Goal: Task Accomplishment & Management: Manage account settings

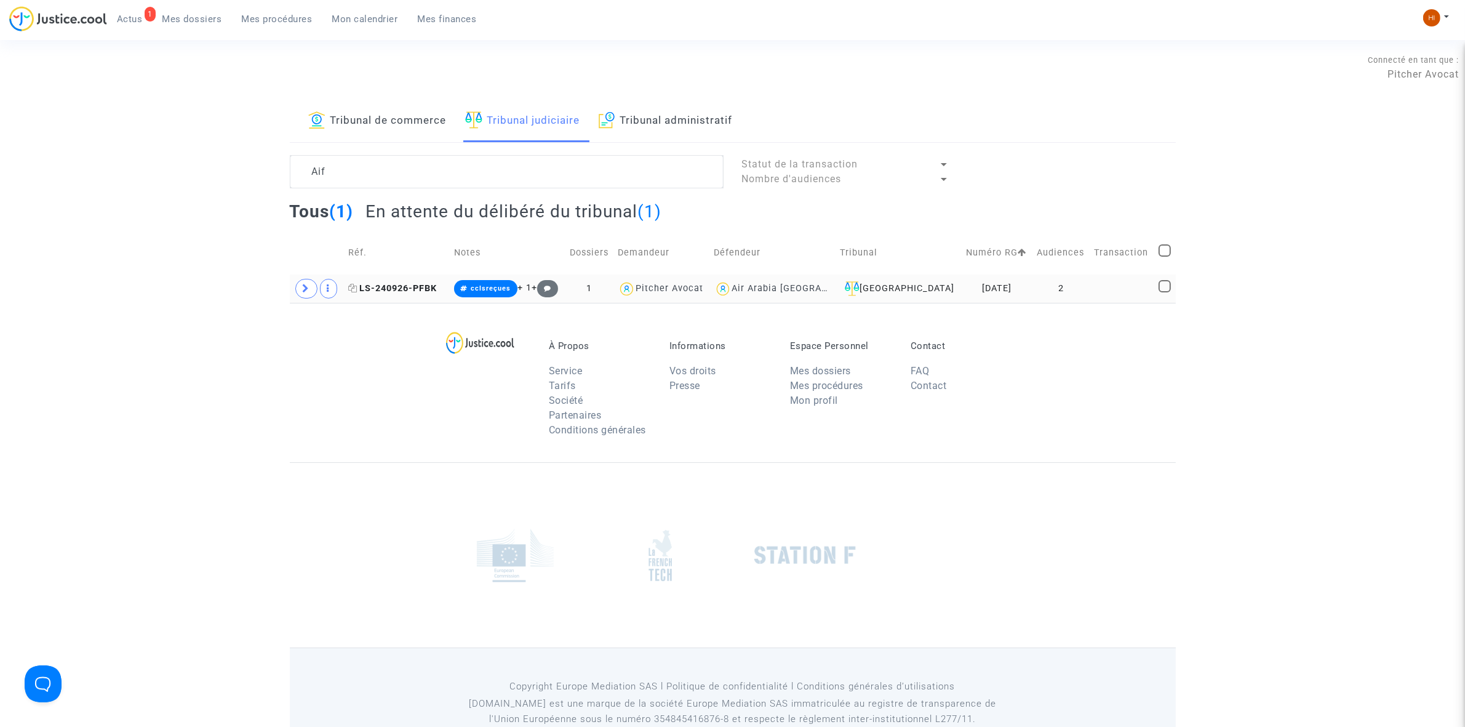
type textarea "Aif"
click at [418, 284] on span "LS-240926-PFBK" at bounding box center [392, 288] width 89 height 10
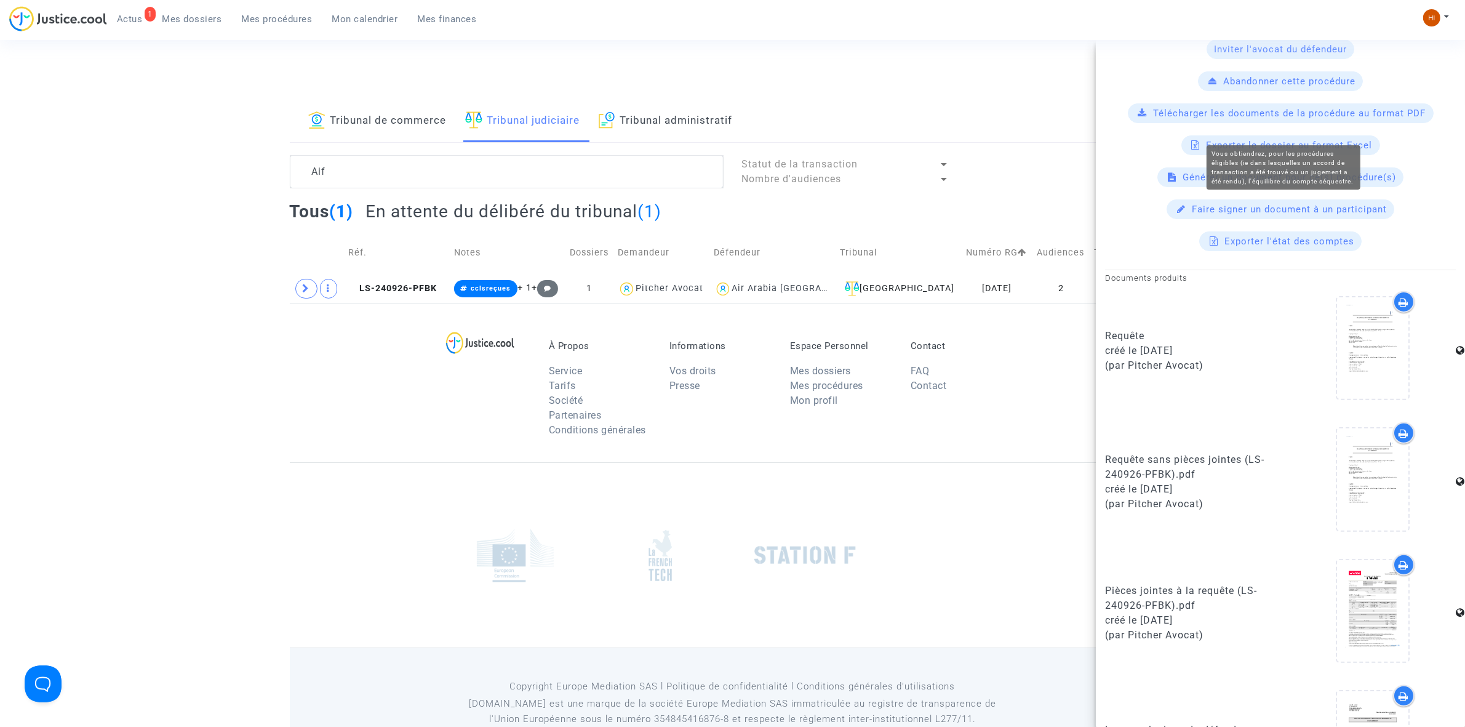
scroll to position [388, 0]
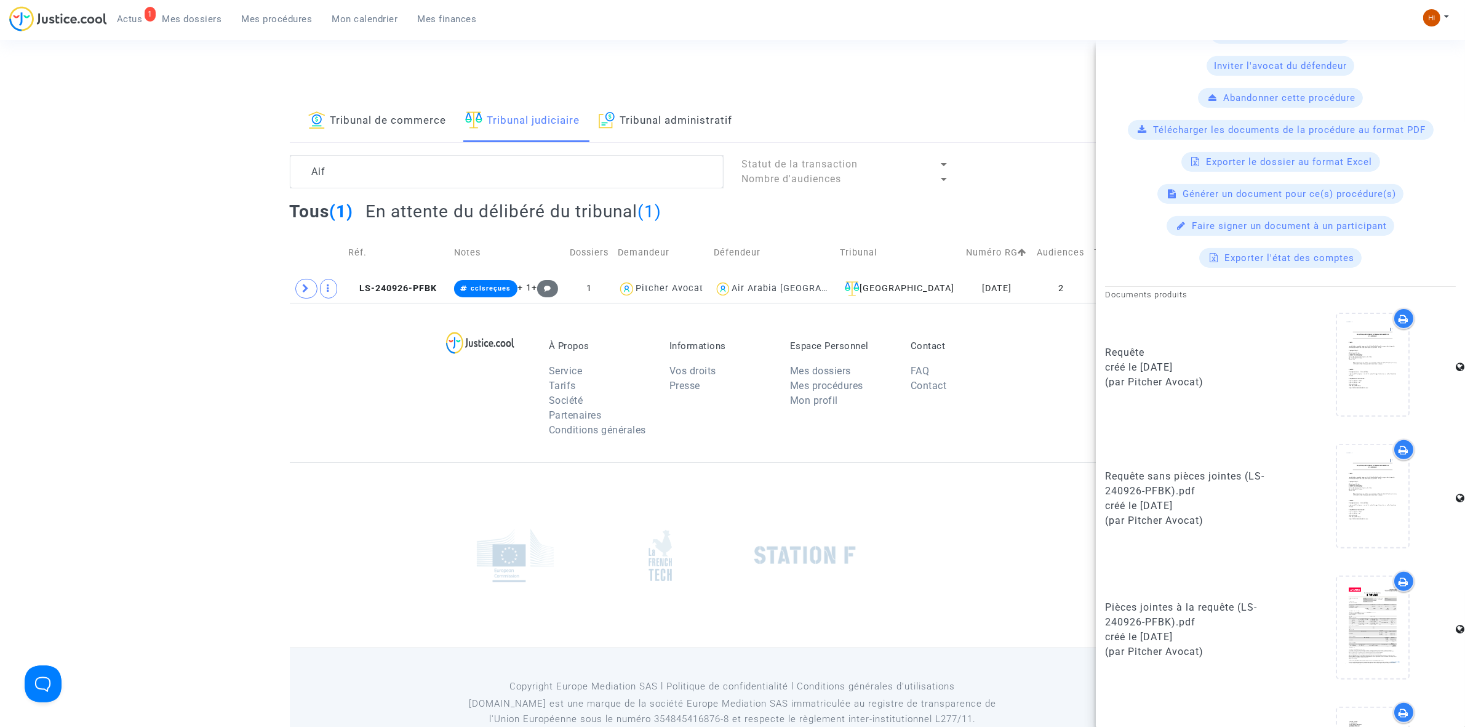
click at [484, 255] on td "Notes" at bounding box center [508, 253] width 116 height 44
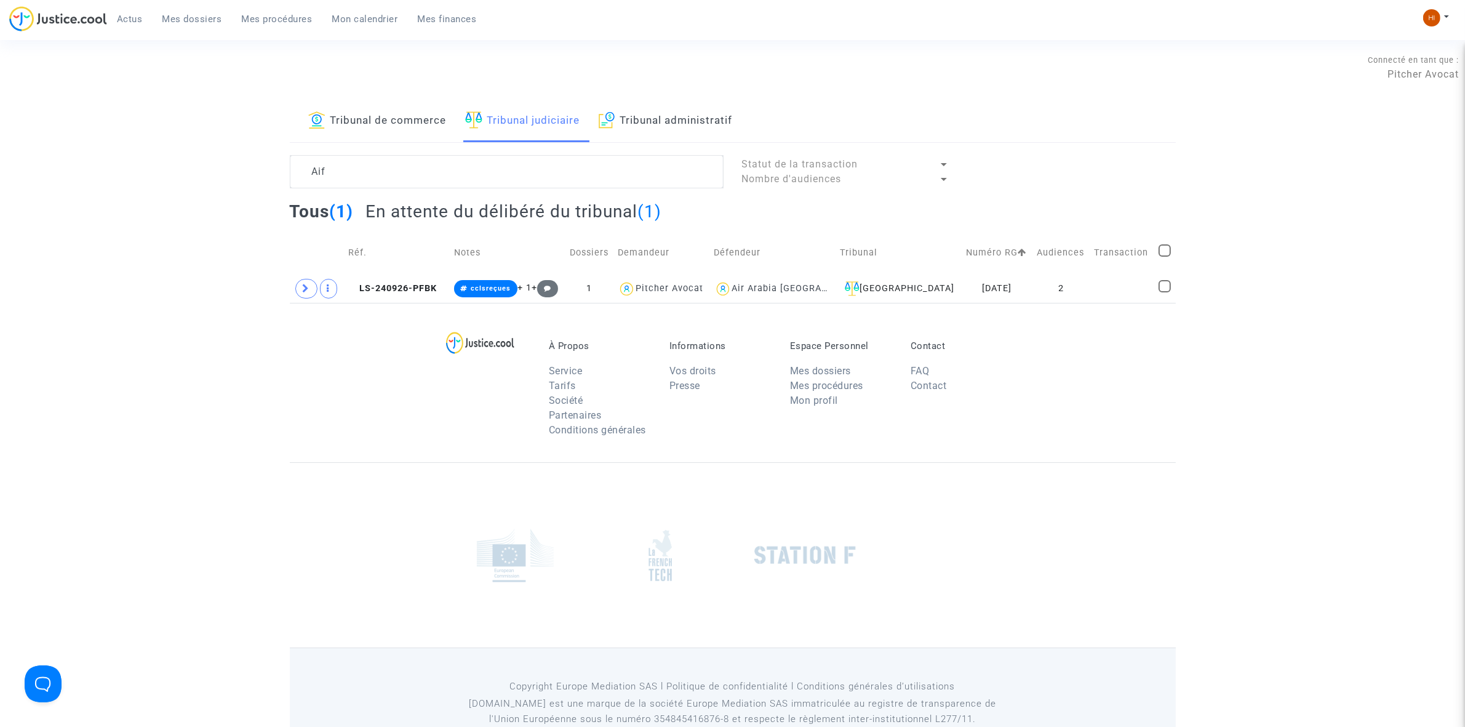
click at [440, 190] on lawsuits-list "Aif Statut de la transaction Nombre d'audiences Tous (1) En attente du délibéré…" at bounding box center [733, 229] width 886 height 148
click at [362, 102] on link "Tribunal de commerce" at bounding box center [377, 121] width 138 height 42
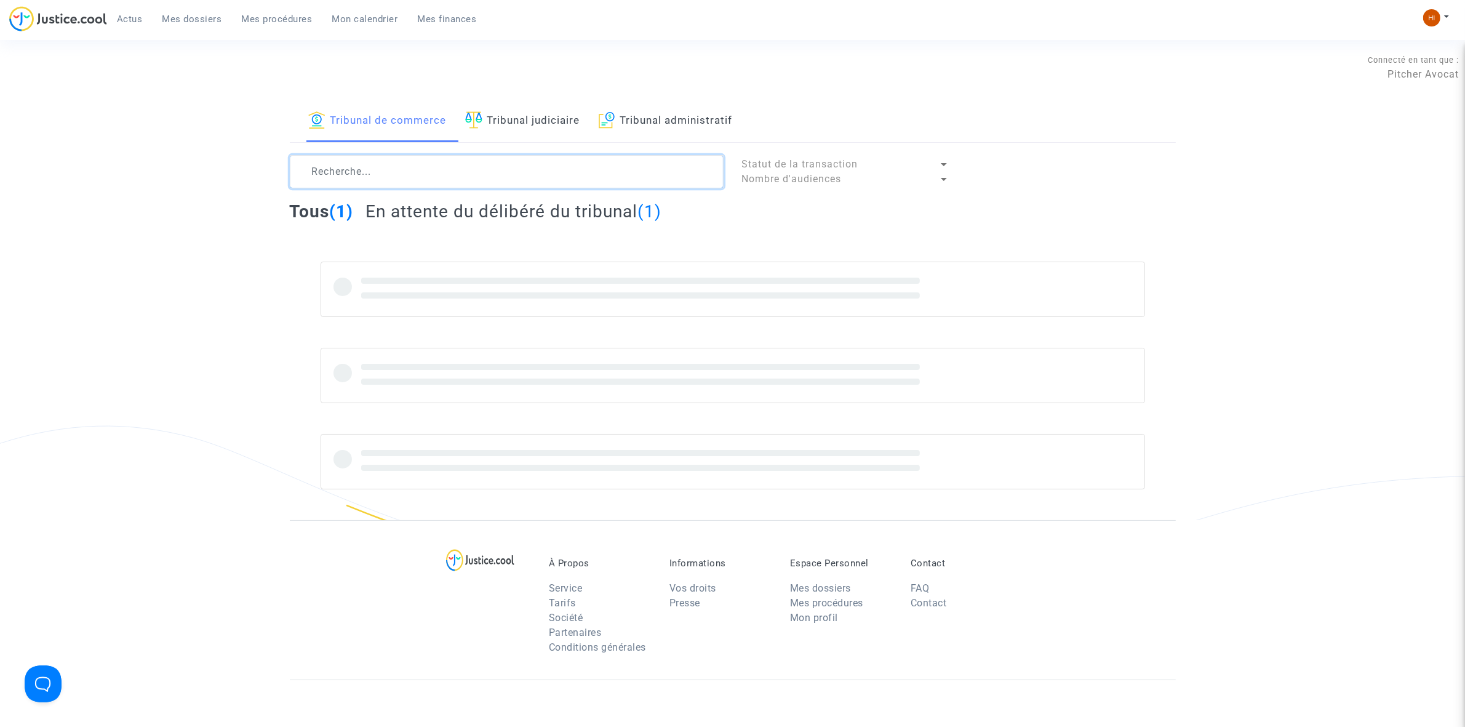
click at [357, 170] on textarea at bounding box center [507, 171] width 434 height 33
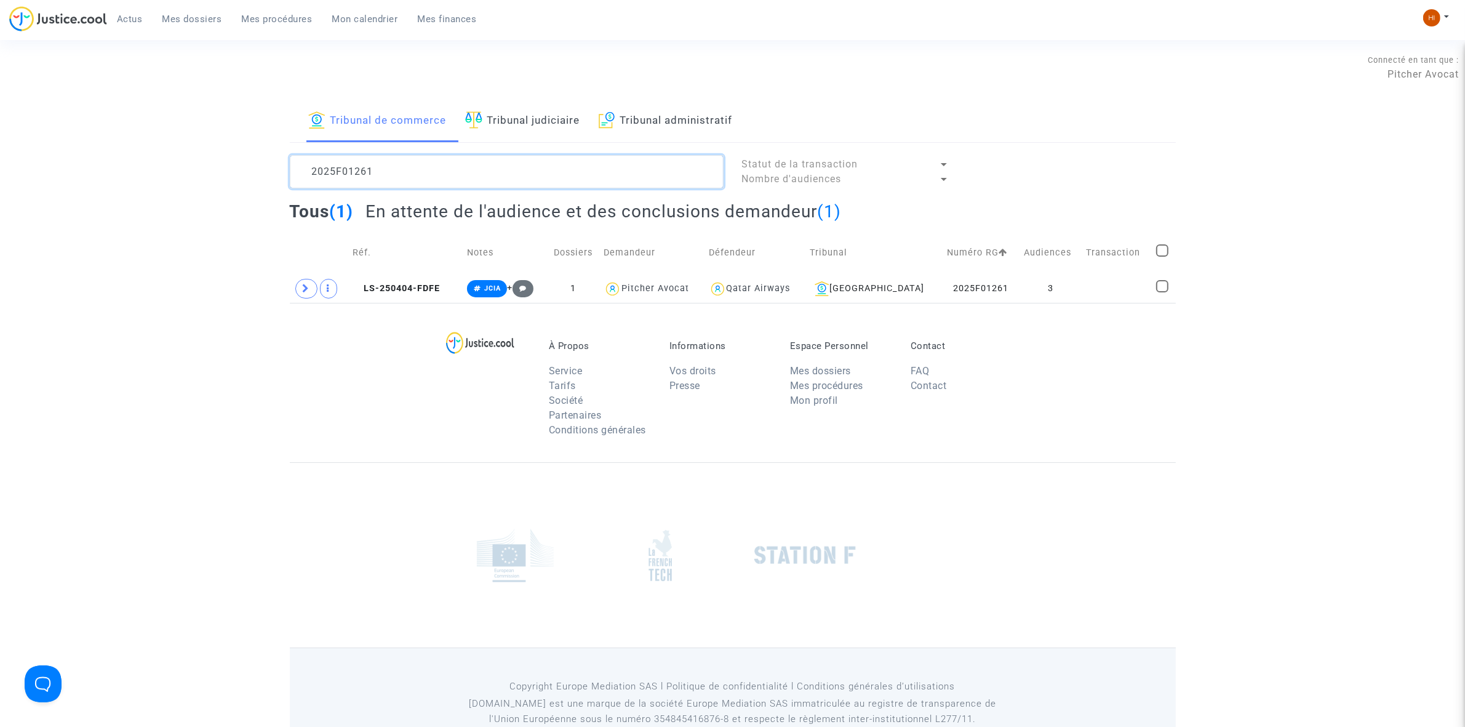
type textarea "2025F01261"
click at [394, 290] on span "LS-250404-FDFE" at bounding box center [396, 288] width 87 height 10
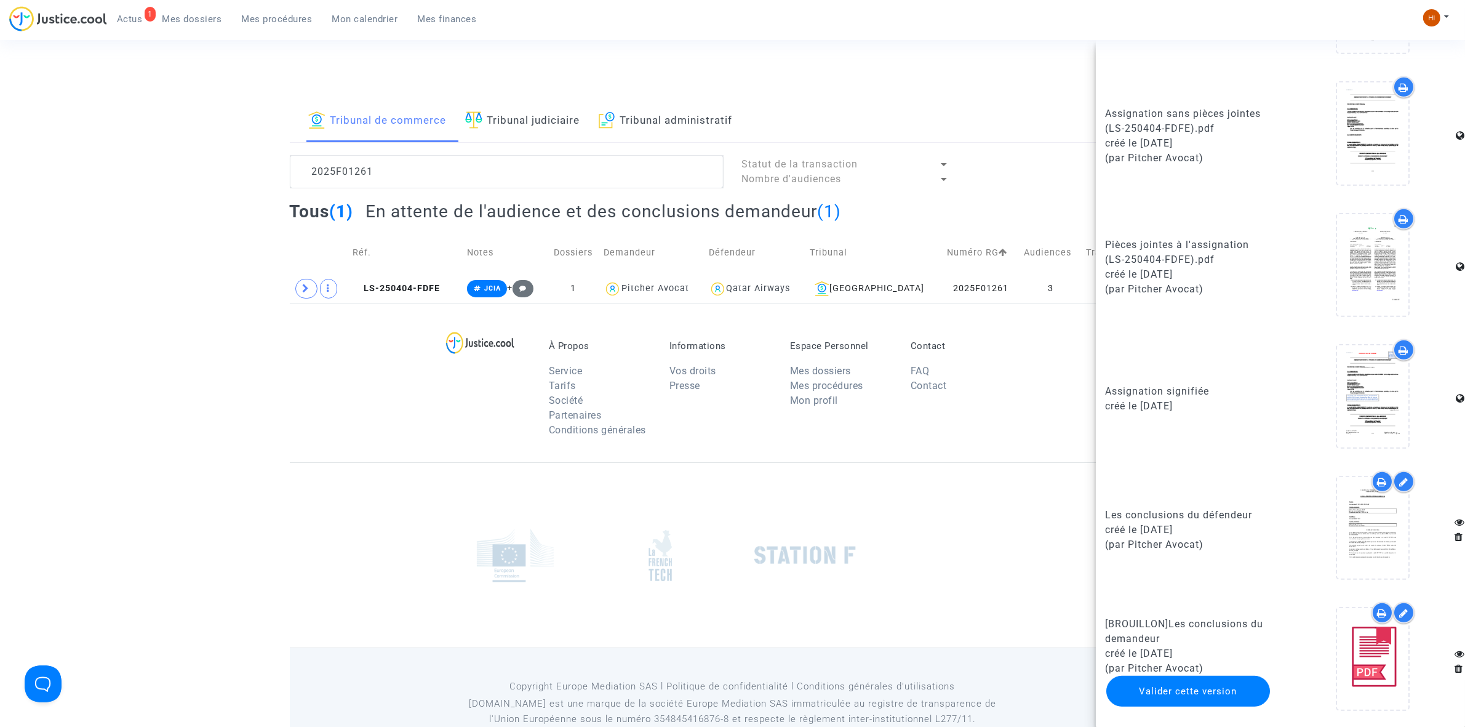
scroll to position [781, 0]
click at [425, 283] on copy "LS-250404-FDFE" at bounding box center [396, 288] width 87 height 10
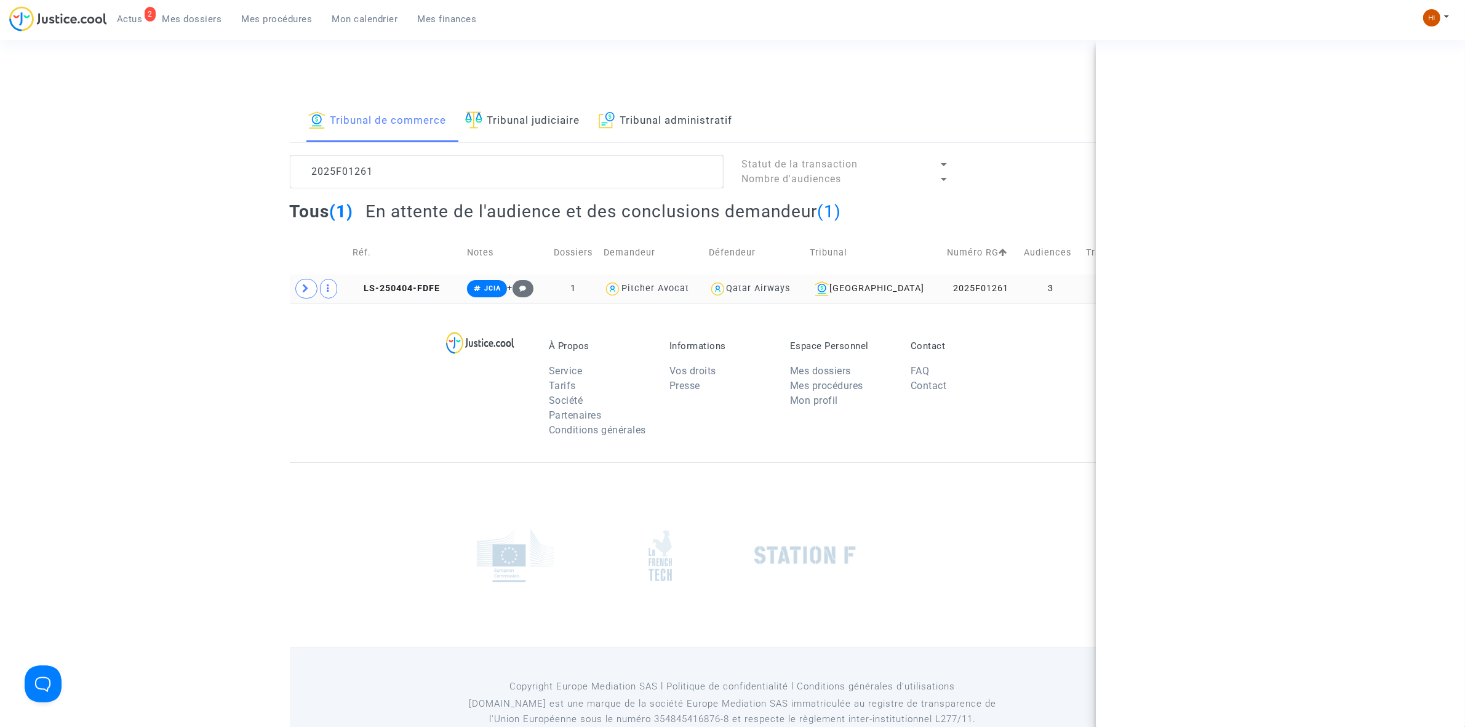
scroll to position [0, 0]
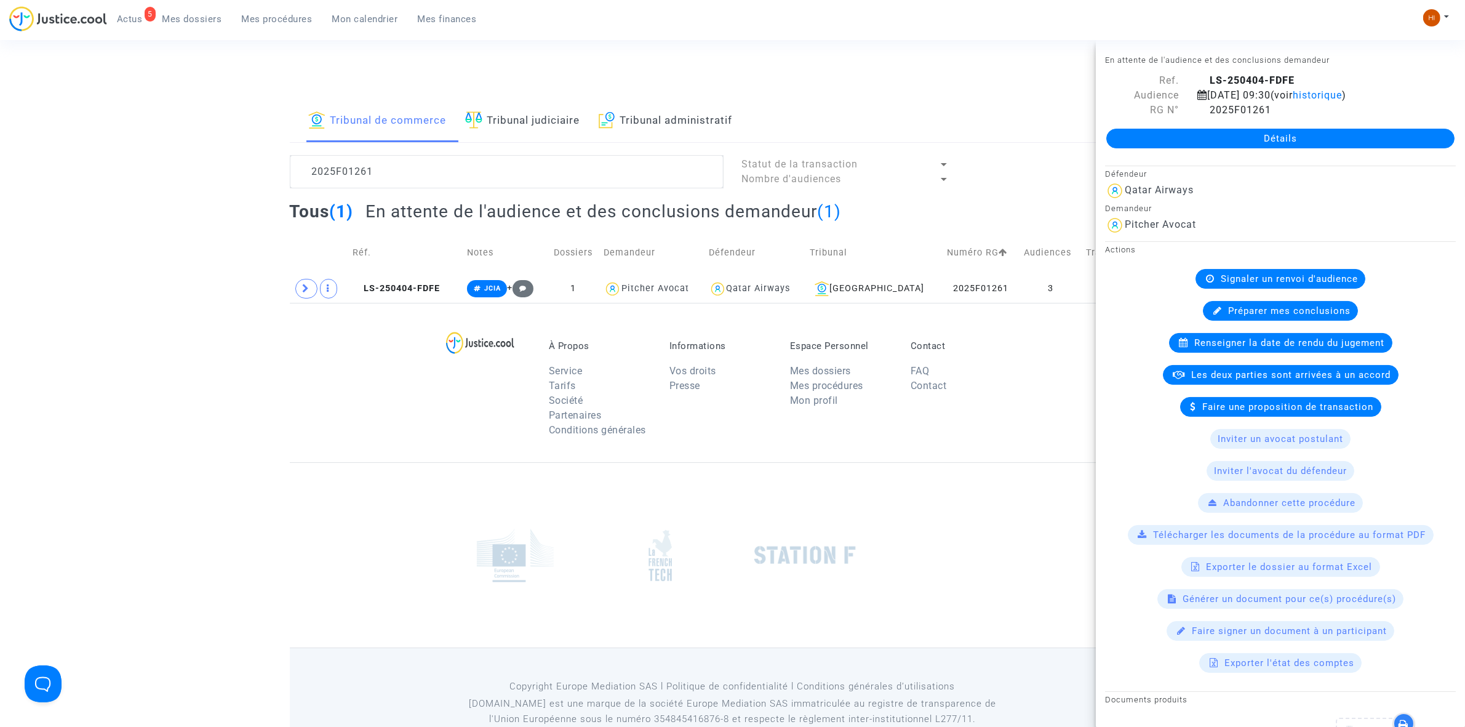
click at [501, 111] on link "Tribunal judiciaire" at bounding box center [522, 121] width 115 height 42
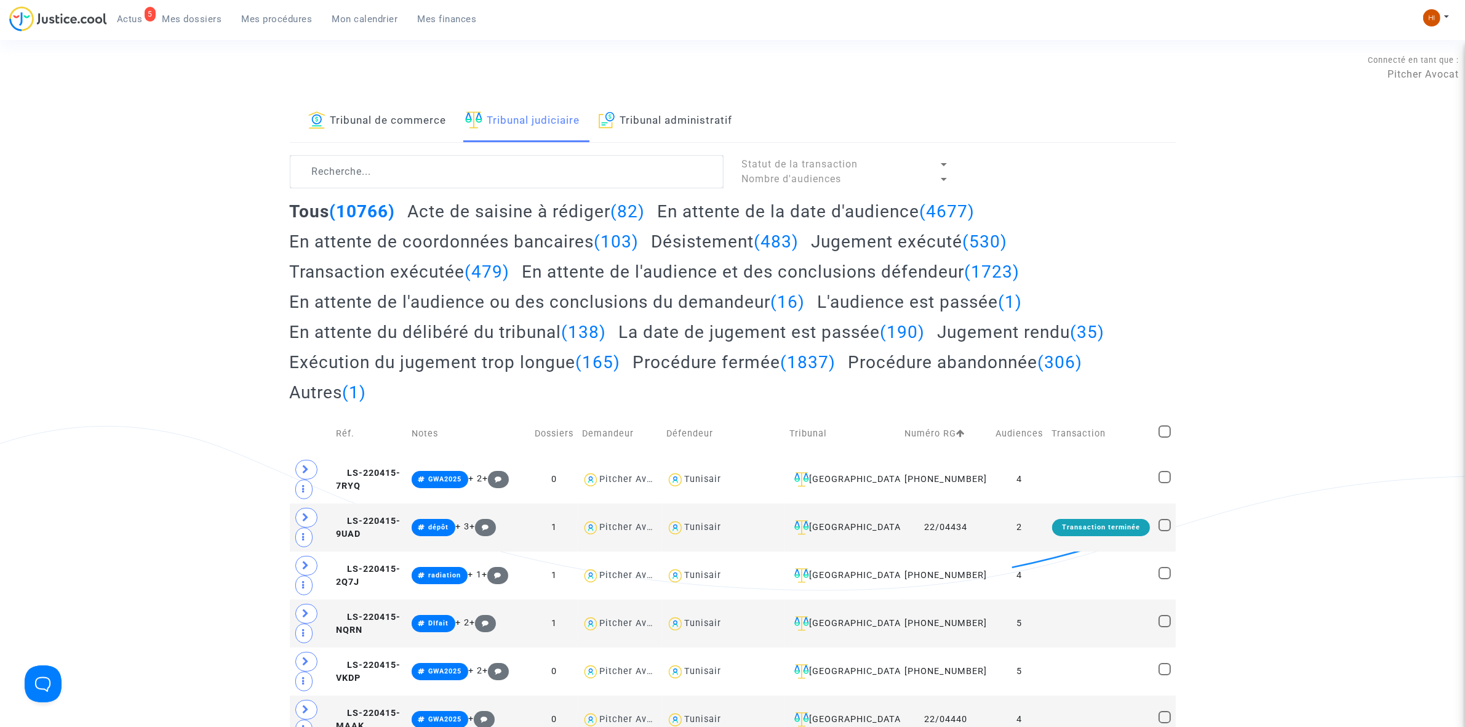
click at [608, 134] on link "Tribunal administratif" at bounding box center [666, 121] width 134 height 42
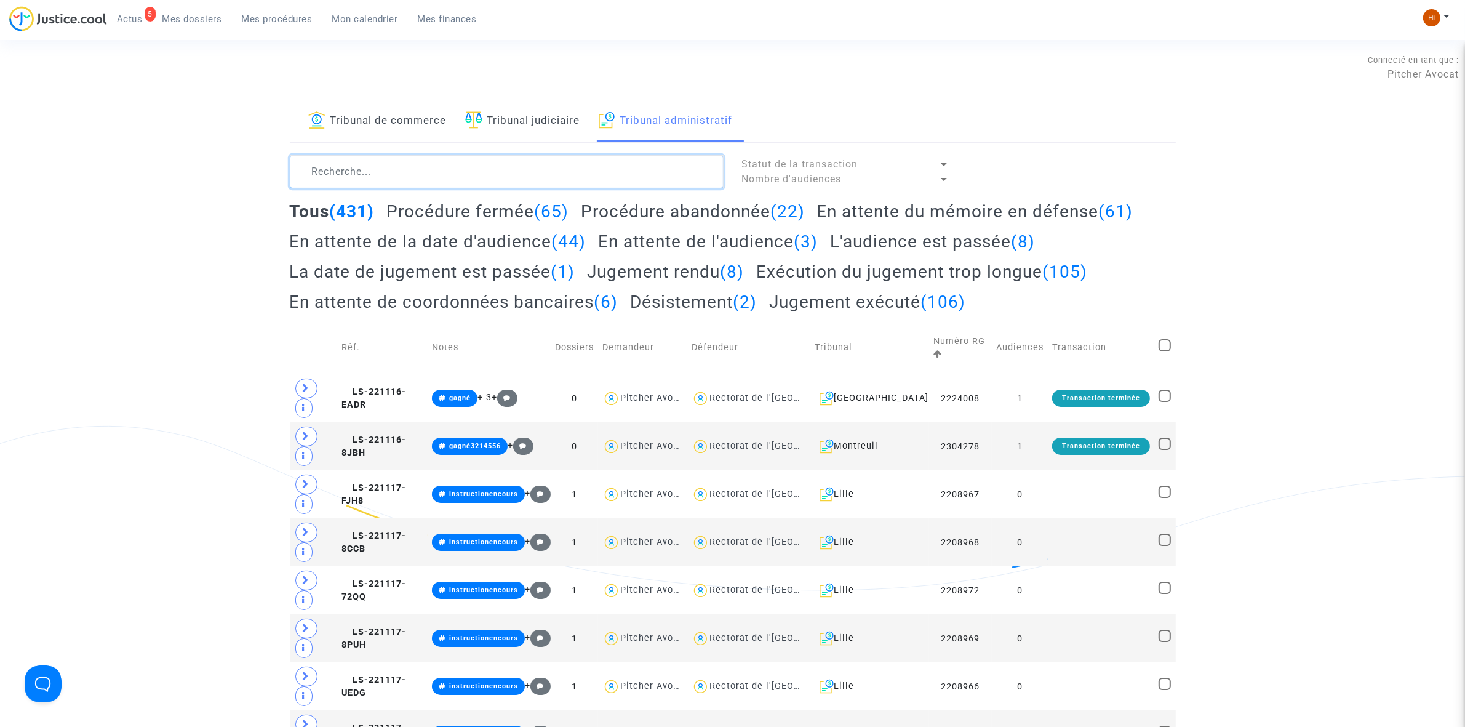
click at [554, 174] on textarea at bounding box center [507, 171] width 434 height 33
paste textarea "2402919 - Monsieur [PERSON_NAME]"
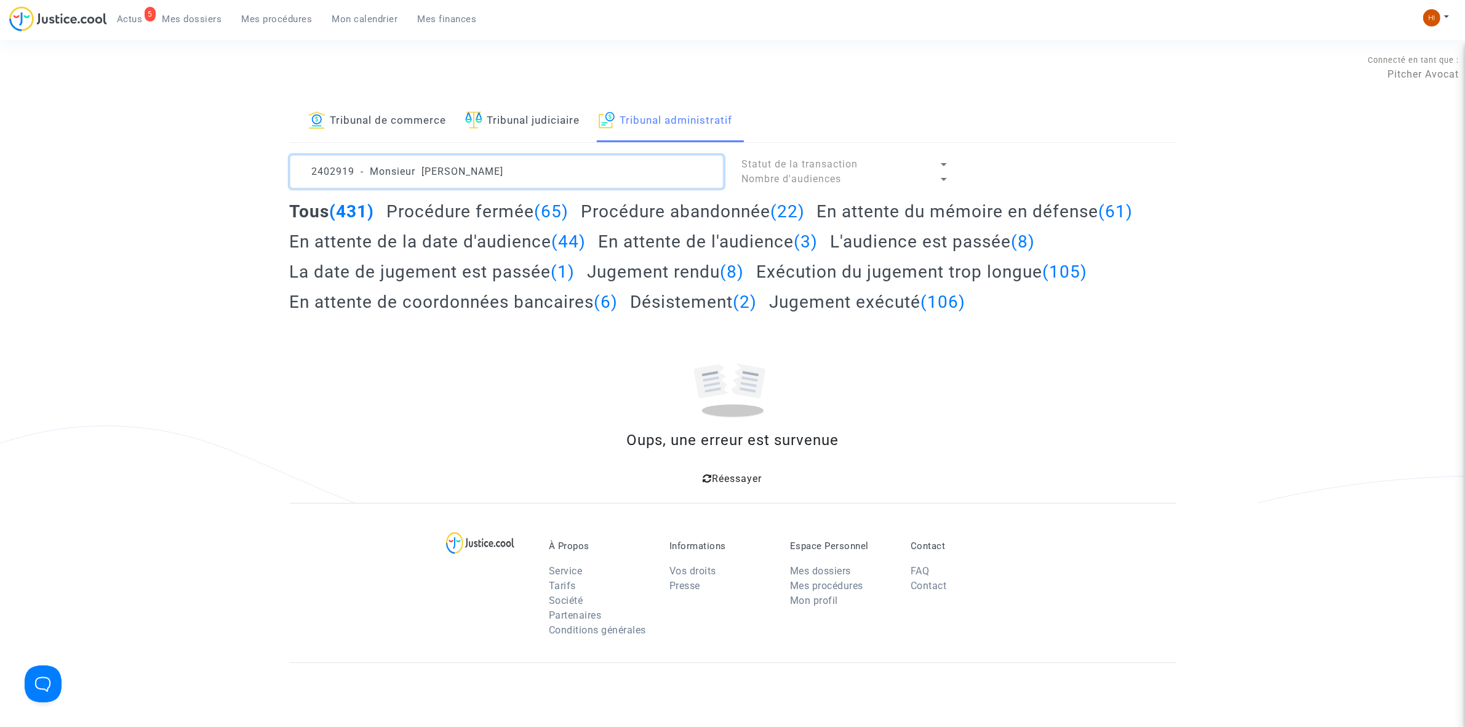
drag, startPoint x: 423, startPoint y: 170, endPoint x: -89, endPoint y: 170, distance: 512.5
click at [0, 170] on html "5 Actus Mes dossiers Mes procédures Mon calendrier Mes finances Mon profil Chan…" at bounding box center [732, 480] width 1465 height 960
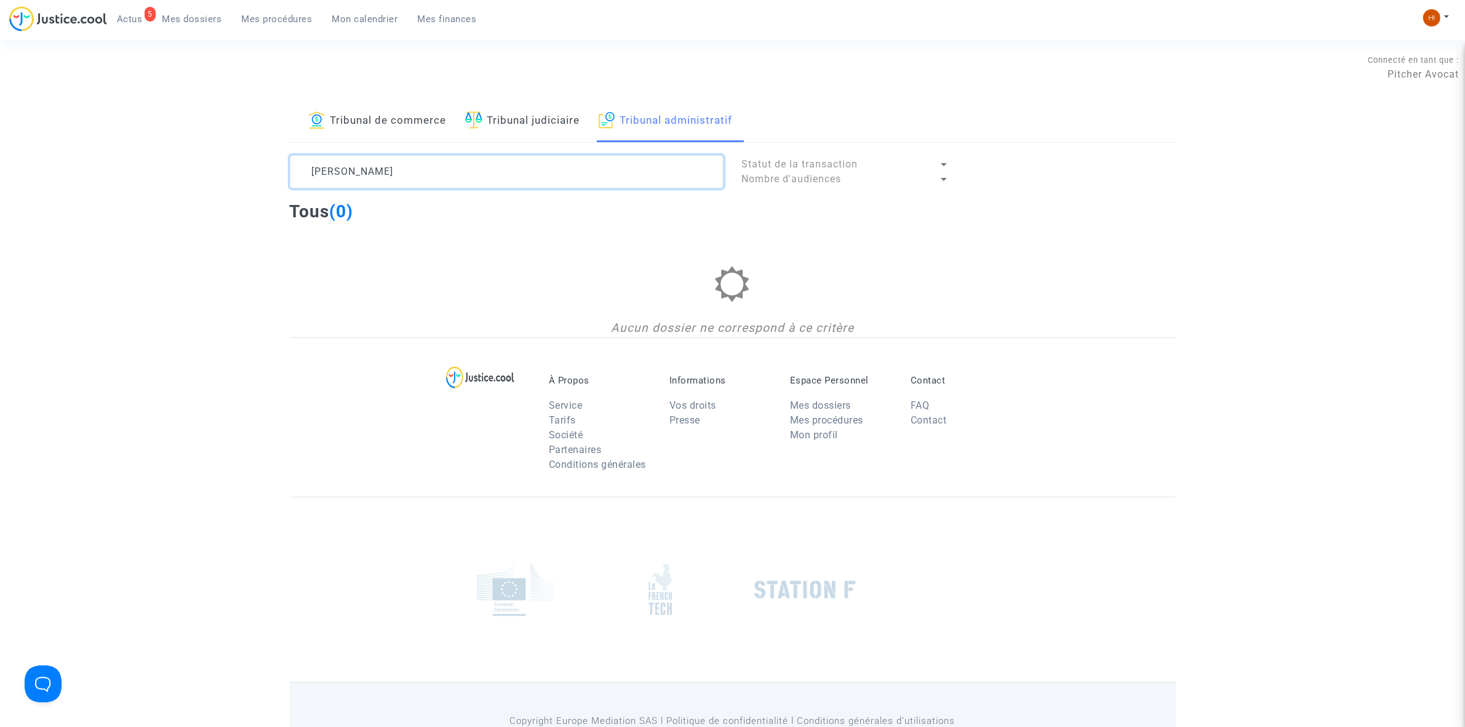
click at [422, 168] on textarea at bounding box center [507, 171] width 434 height 33
drag, startPoint x: 438, startPoint y: 167, endPoint x: 354, endPoint y: 182, distance: 85.0
click at [354, 182] on textarea at bounding box center [507, 171] width 434 height 33
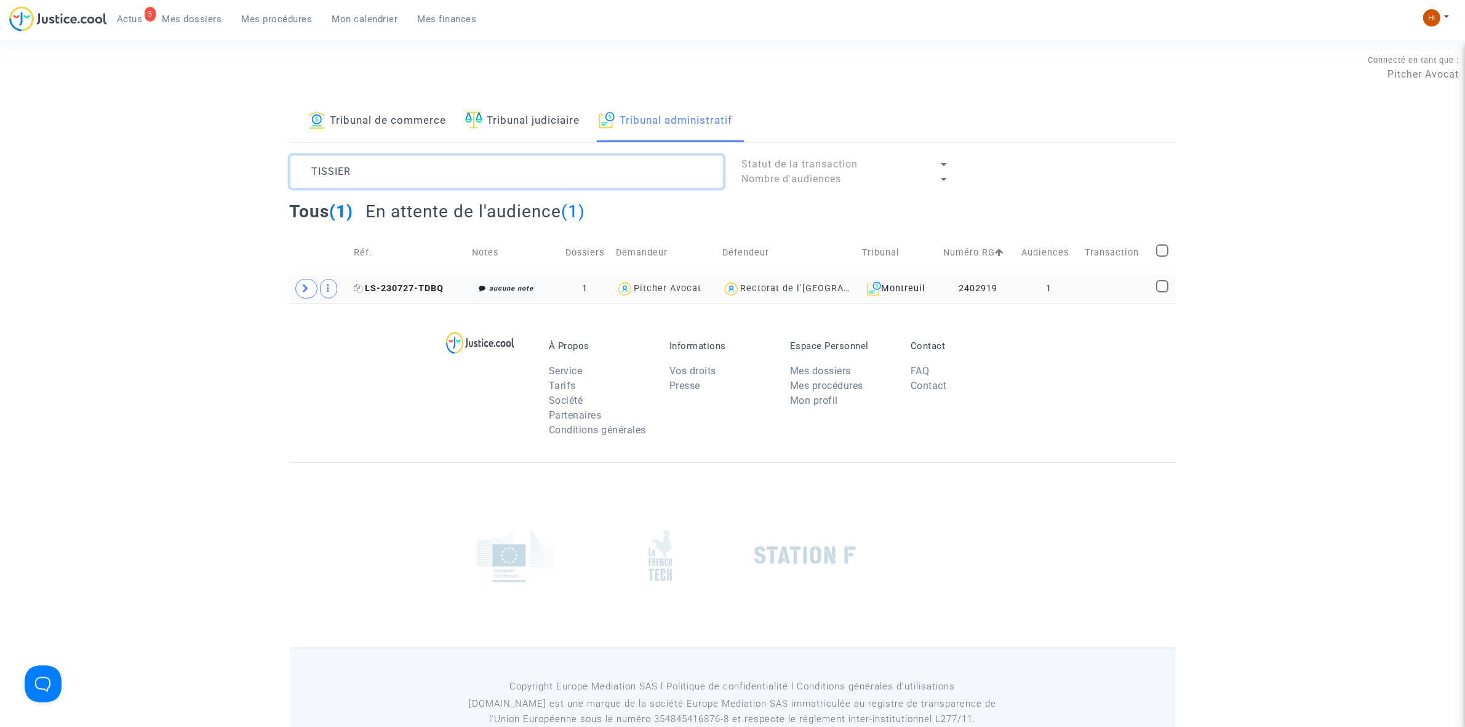
type textarea "TISSIER"
click at [388, 287] on span "LS-230727-TDBQ" at bounding box center [399, 288] width 90 height 10
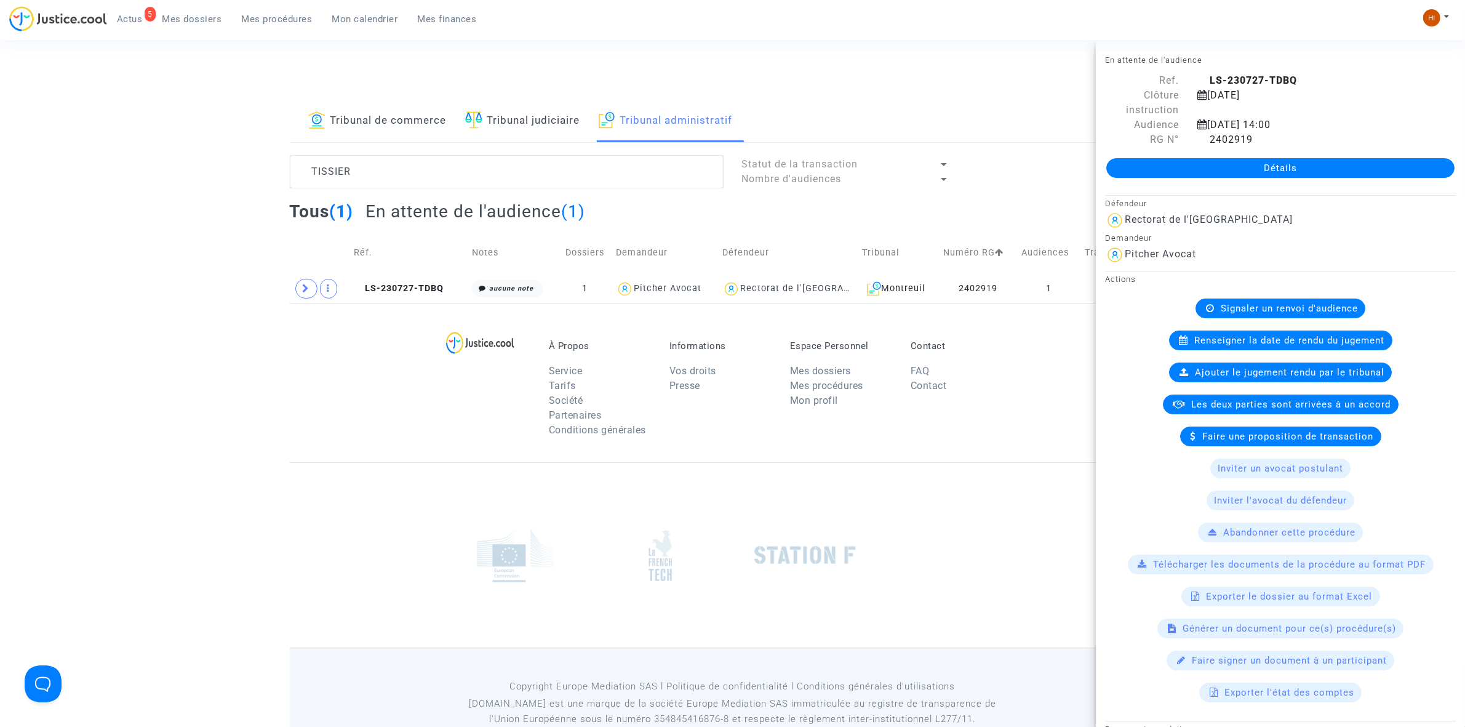
click at [1333, 306] on span "Signaler un renvoi d'audience" at bounding box center [1289, 308] width 137 height 11
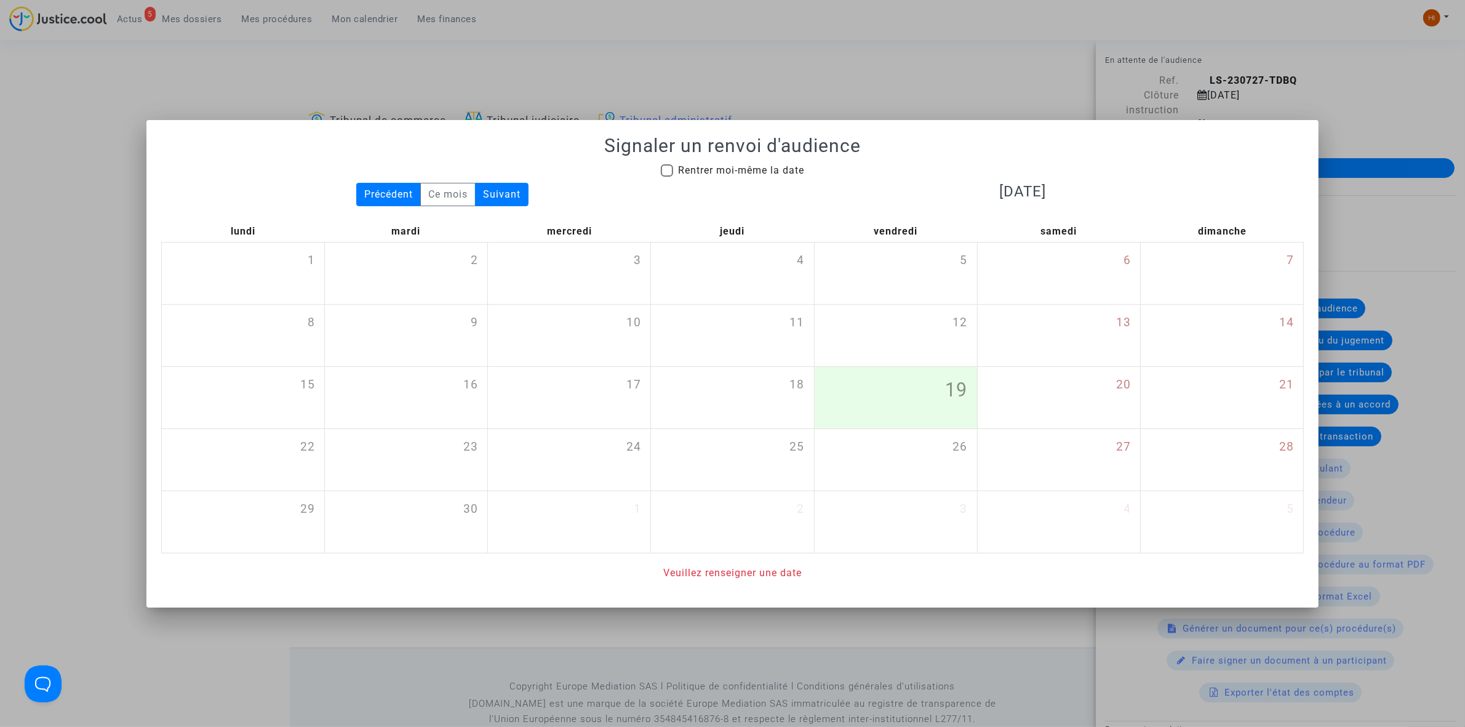
click at [694, 167] on span "Rentrer moi-même la date" at bounding box center [741, 170] width 126 height 12
click at [667, 177] on input "Rentrer moi-même la date" at bounding box center [666, 177] width 1 height 1
checkbox input "true"
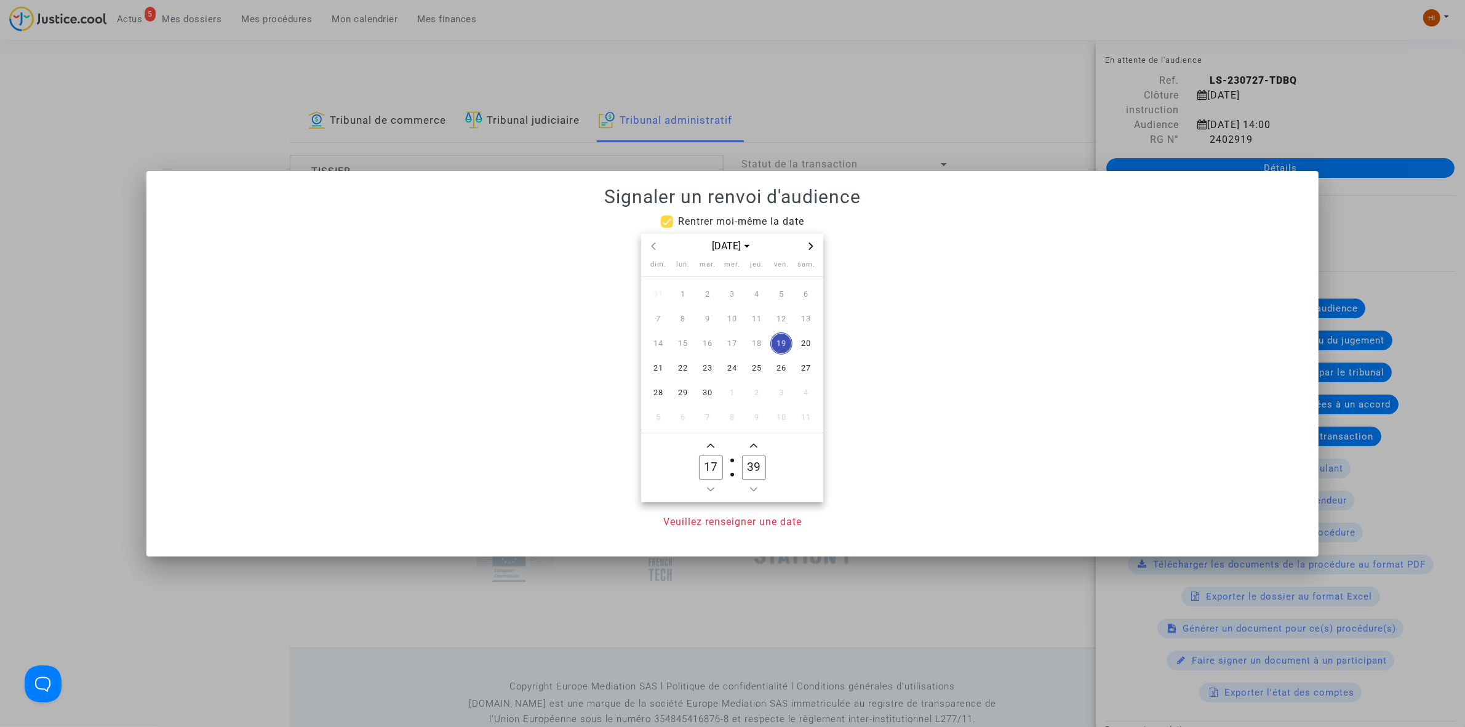
click at [813, 243] on icon "Next month" at bounding box center [810, 245] width 7 height 7
click at [730, 317] on span "8" at bounding box center [732, 319] width 22 height 22
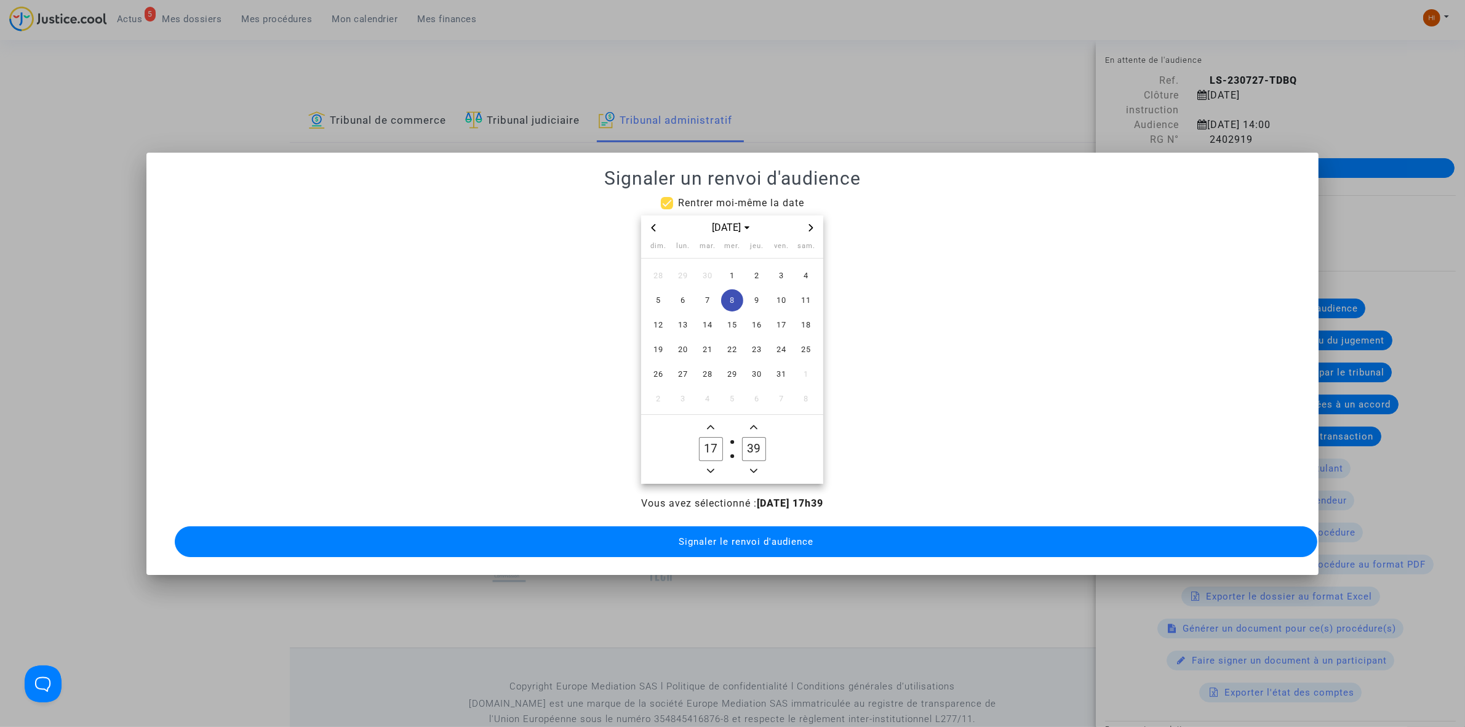
click at [714, 468] on icon "Minus a hour" at bounding box center [710, 470] width 7 height 7
click at [706, 469] on span "Minus a hour" at bounding box center [710, 470] width 15 height 15
type input "14"
click at [752, 437] on input "39" at bounding box center [753, 448] width 23 height 23
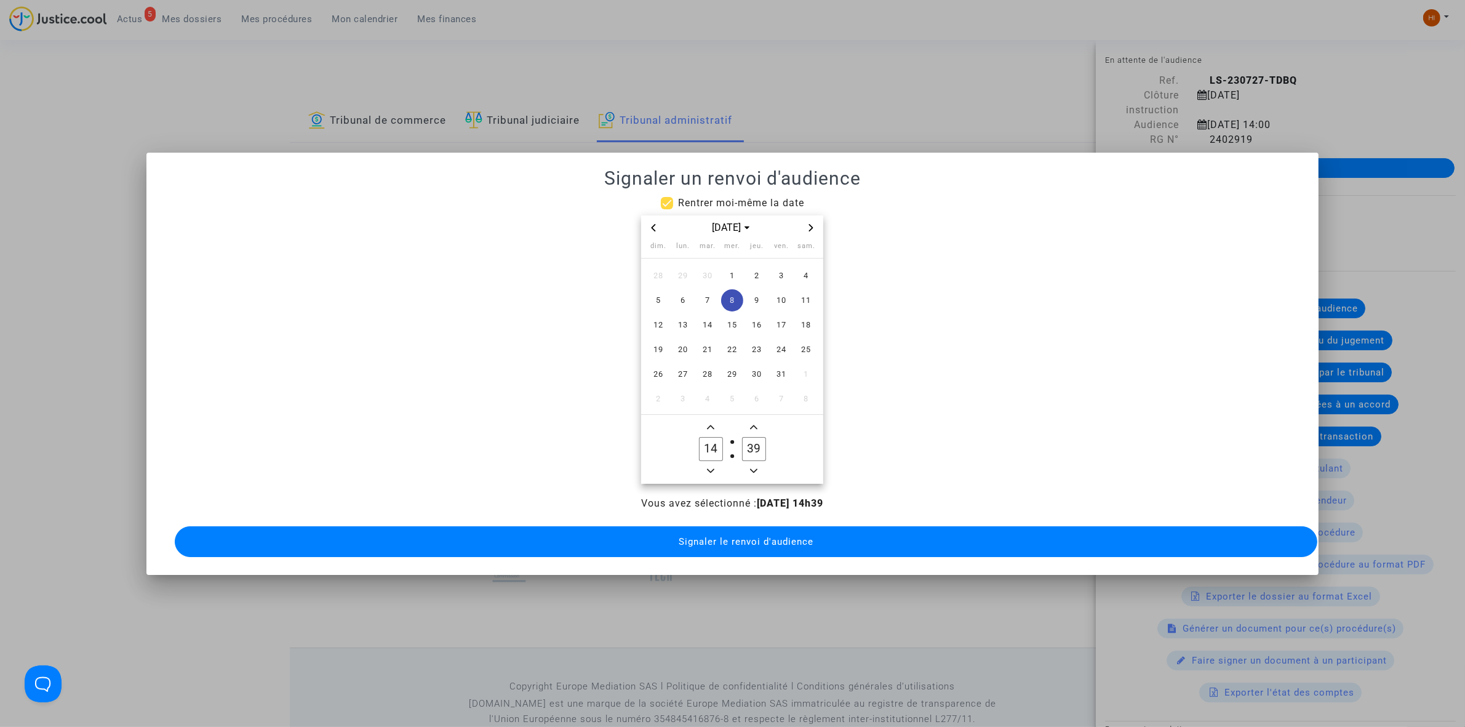
click at [752, 437] on input "39" at bounding box center [753, 448] width 23 height 23
type input "00"
click at [585, 533] on button "Signaler le renvoi d'audience" at bounding box center [746, 541] width 1143 height 31
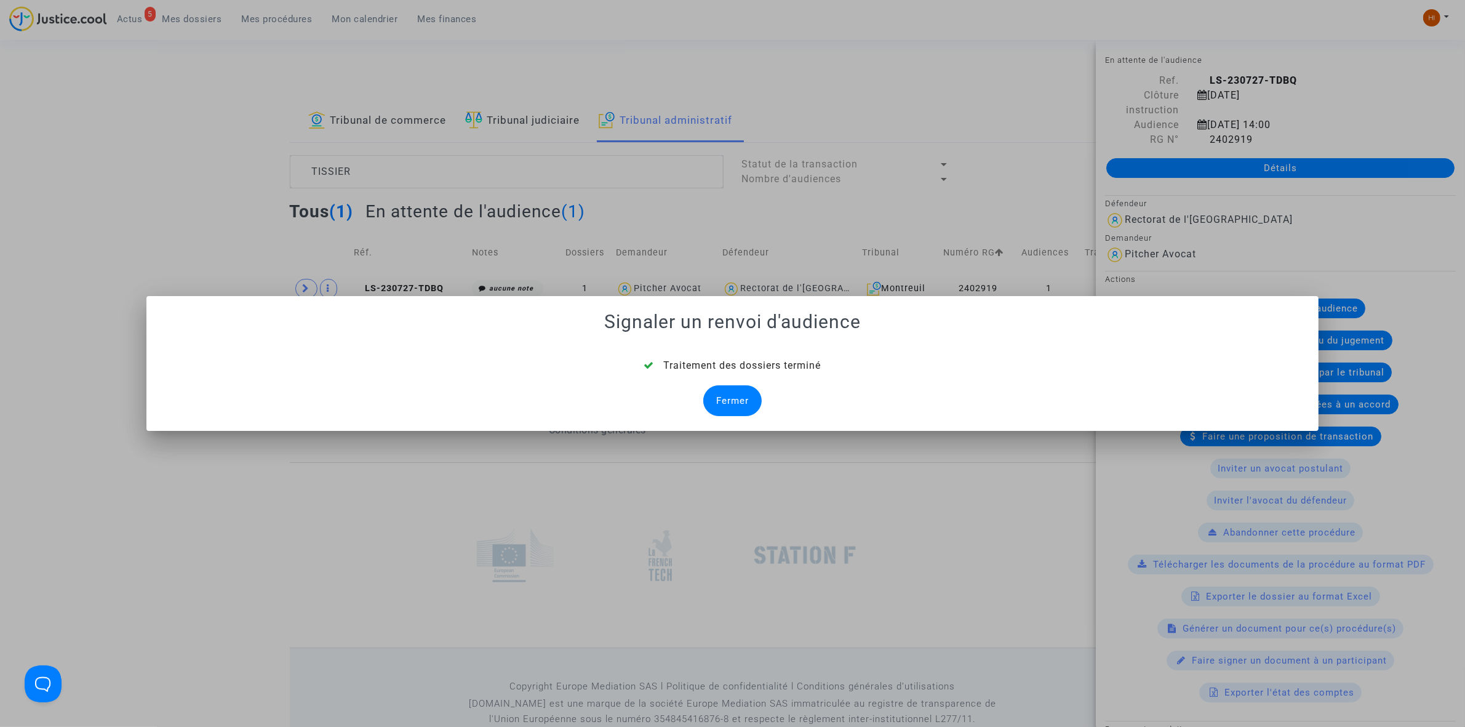
click at [728, 399] on div "Fermer" at bounding box center [732, 400] width 58 height 31
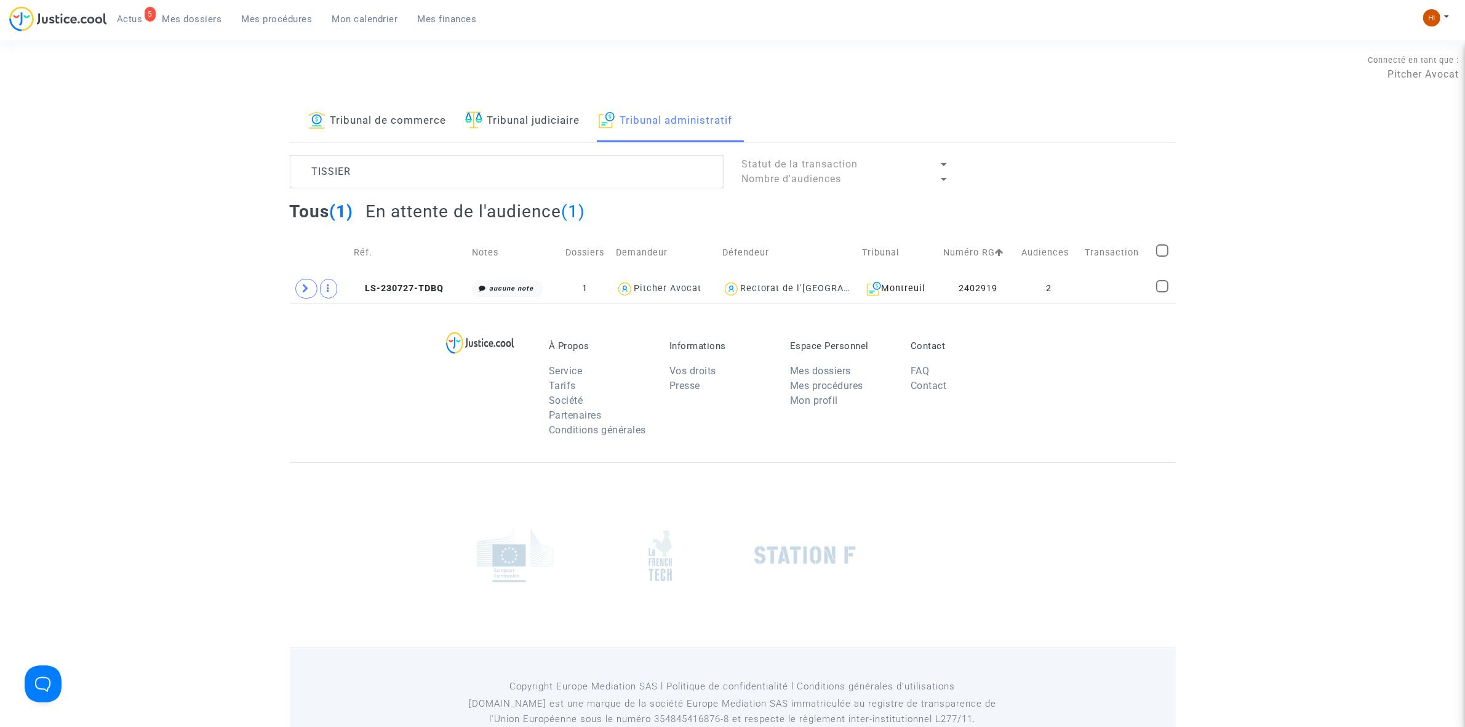
click at [407, 273] on td "Réf." at bounding box center [408, 253] width 119 height 44
click at [418, 287] on span "LS-230727-TDBQ" at bounding box center [399, 288] width 90 height 10
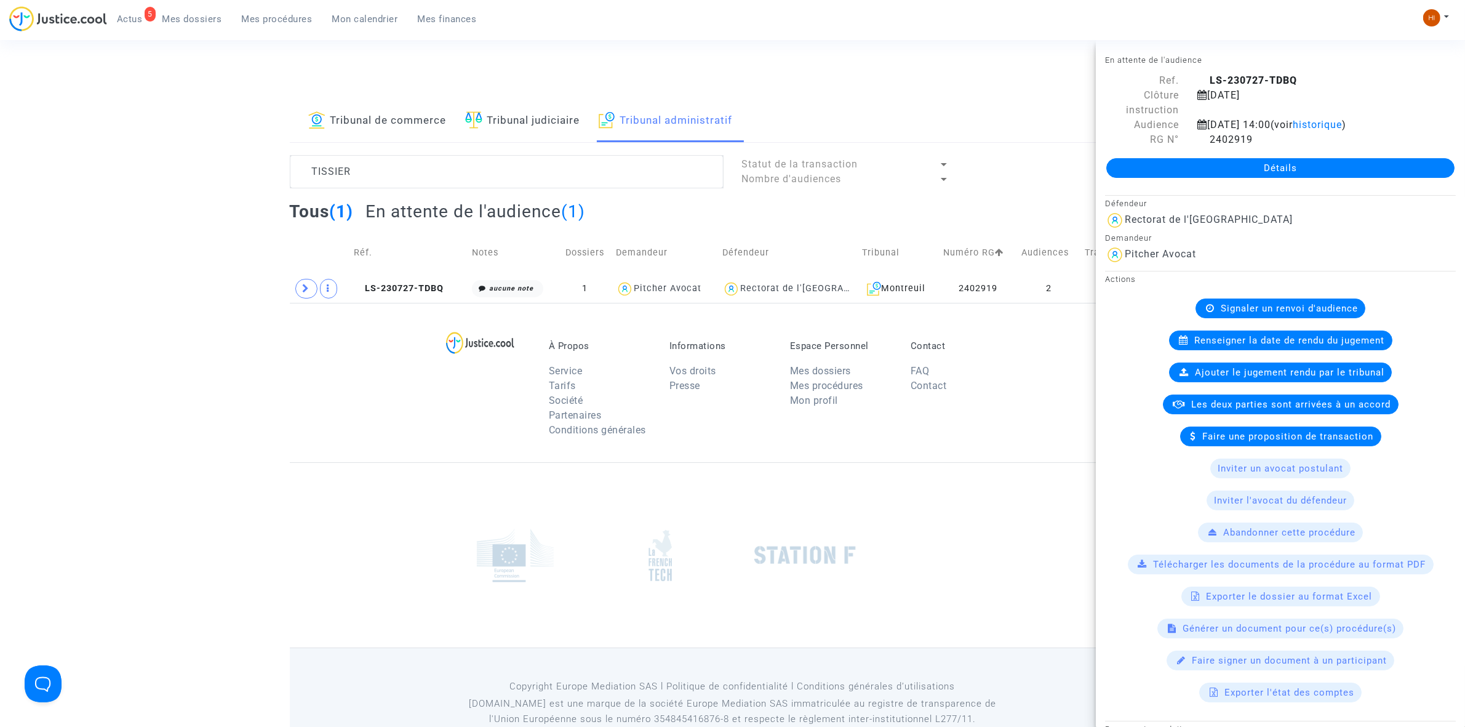
click at [1309, 168] on link "Détails" at bounding box center [1280, 168] width 348 height 20
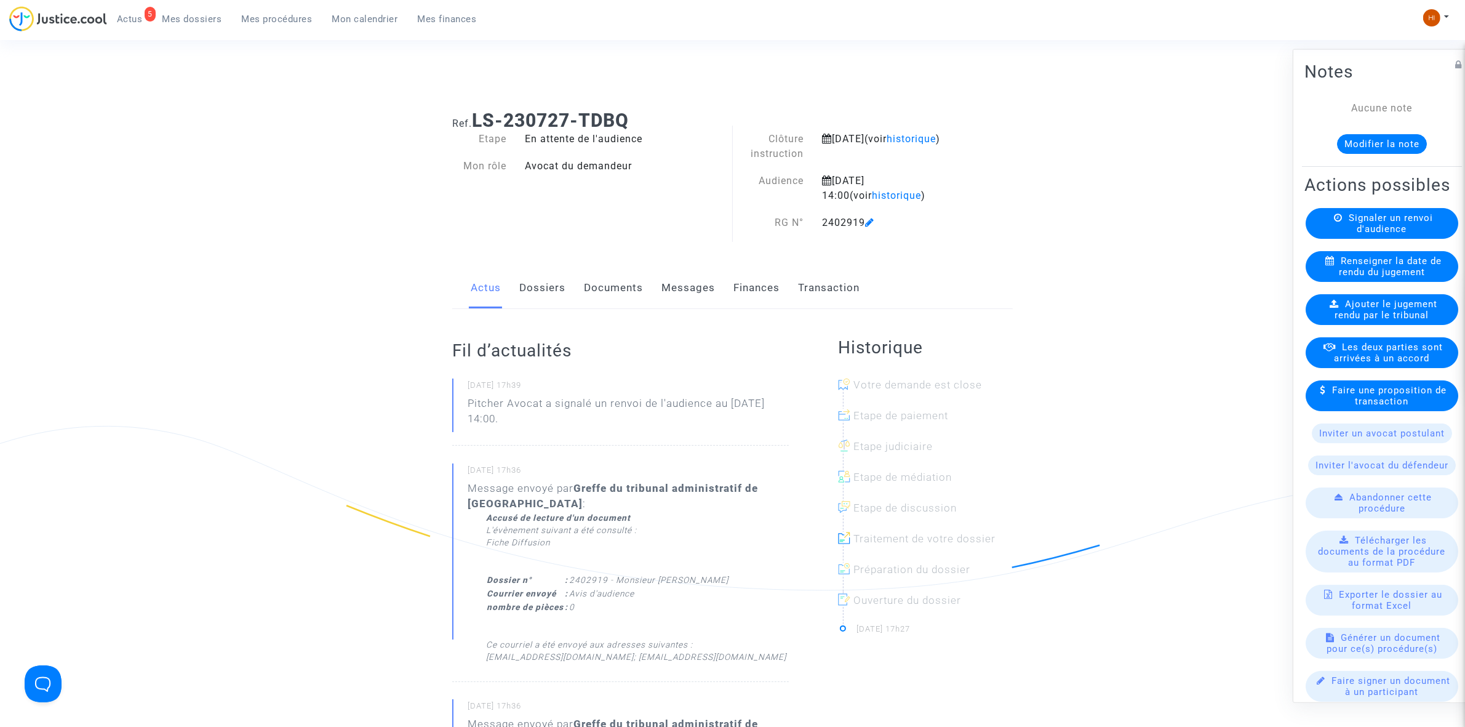
click at [613, 301] on link "Documents" at bounding box center [613, 288] width 59 height 41
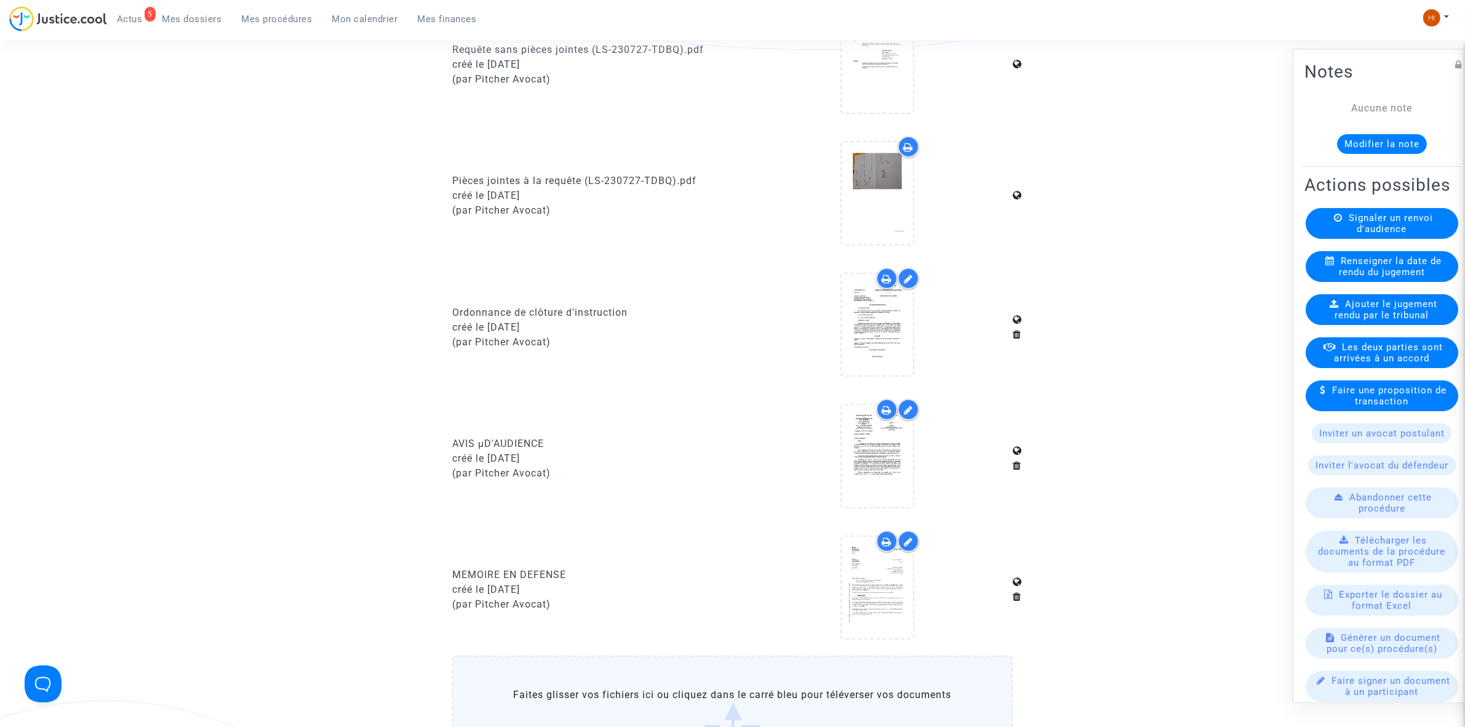
scroll to position [769, 0]
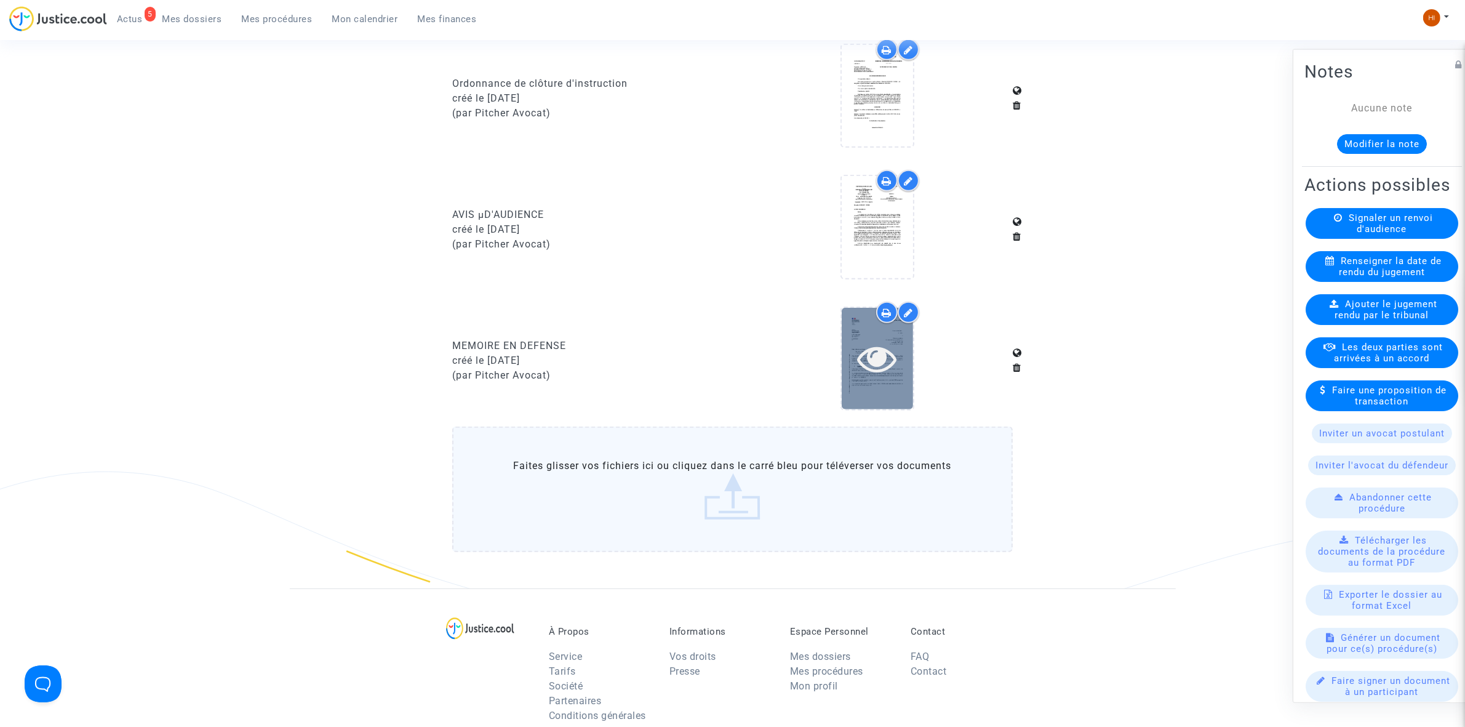
click at [893, 359] on icon at bounding box center [877, 357] width 40 height 39
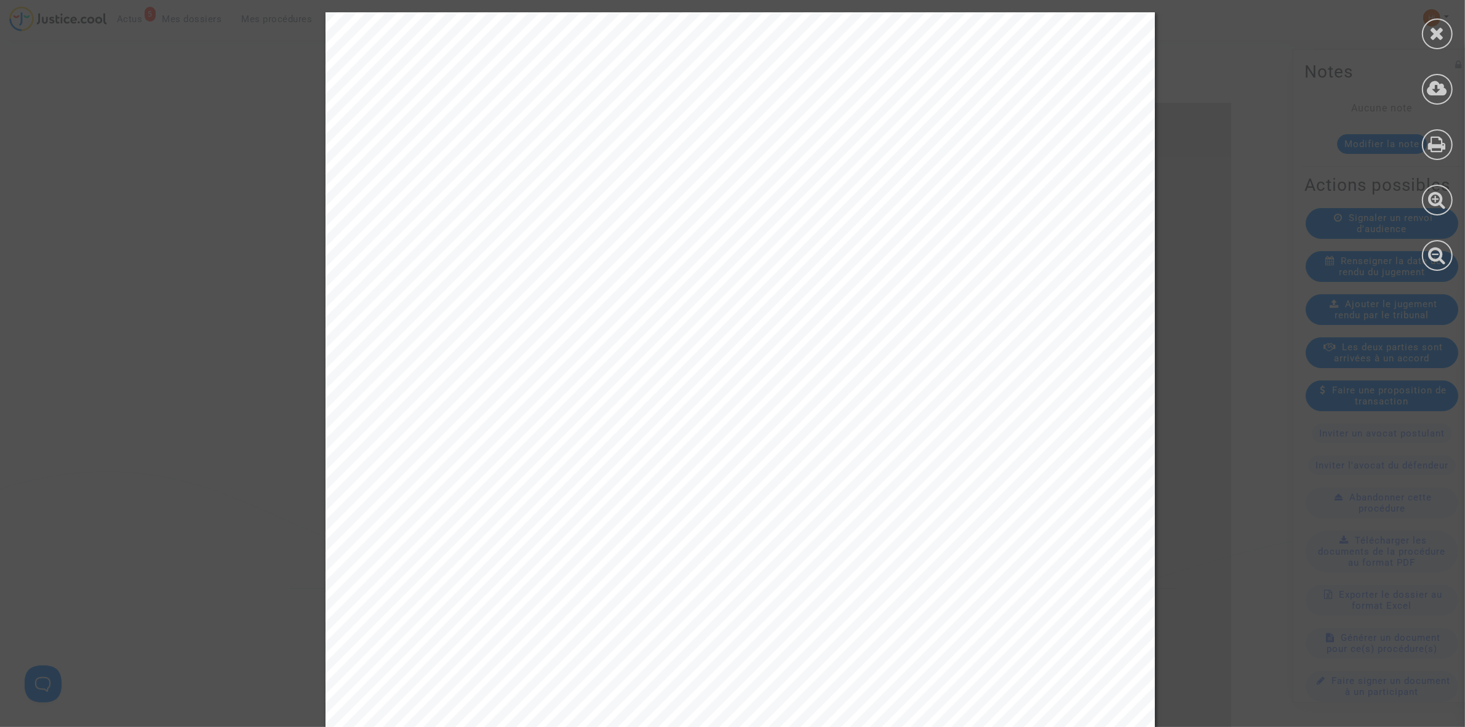
scroll to position [538, 0]
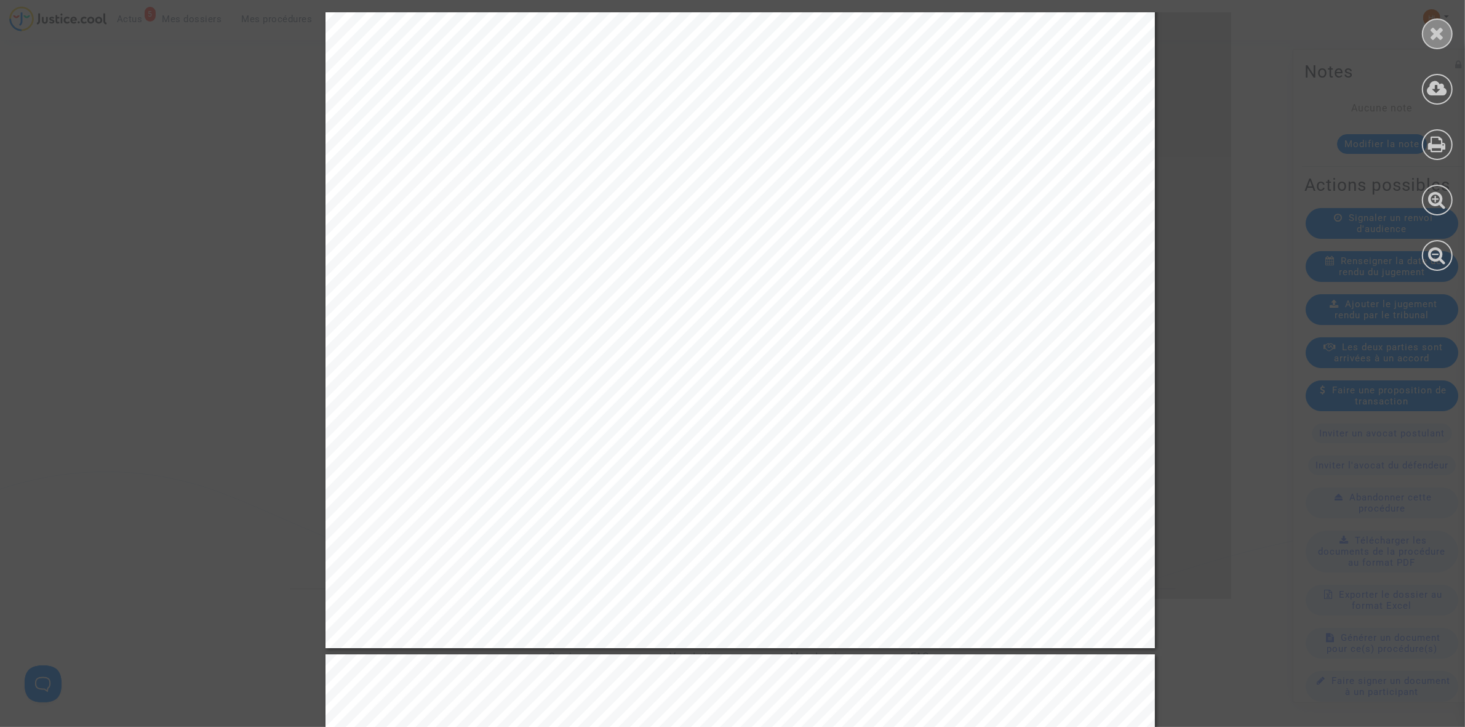
click at [1438, 36] on icon at bounding box center [1437, 33] width 15 height 18
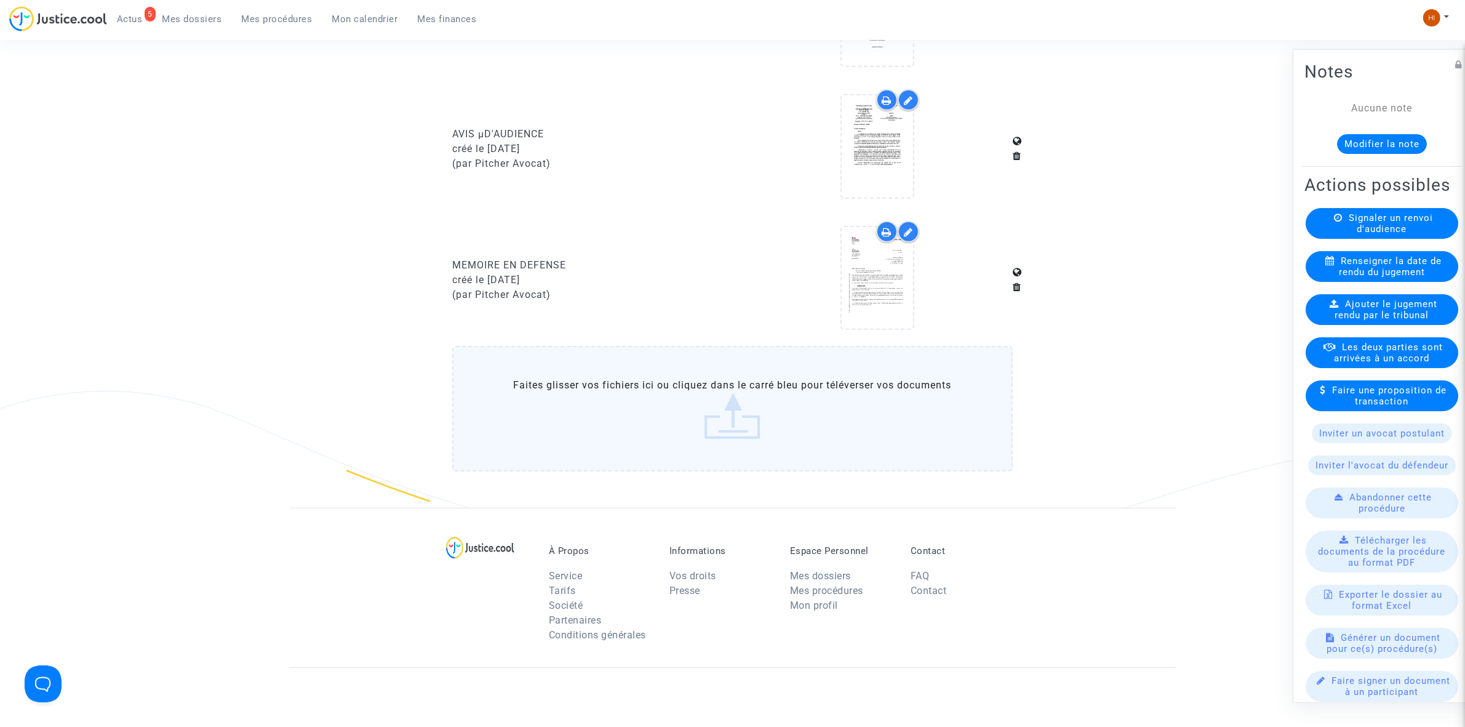
scroll to position [923, 0]
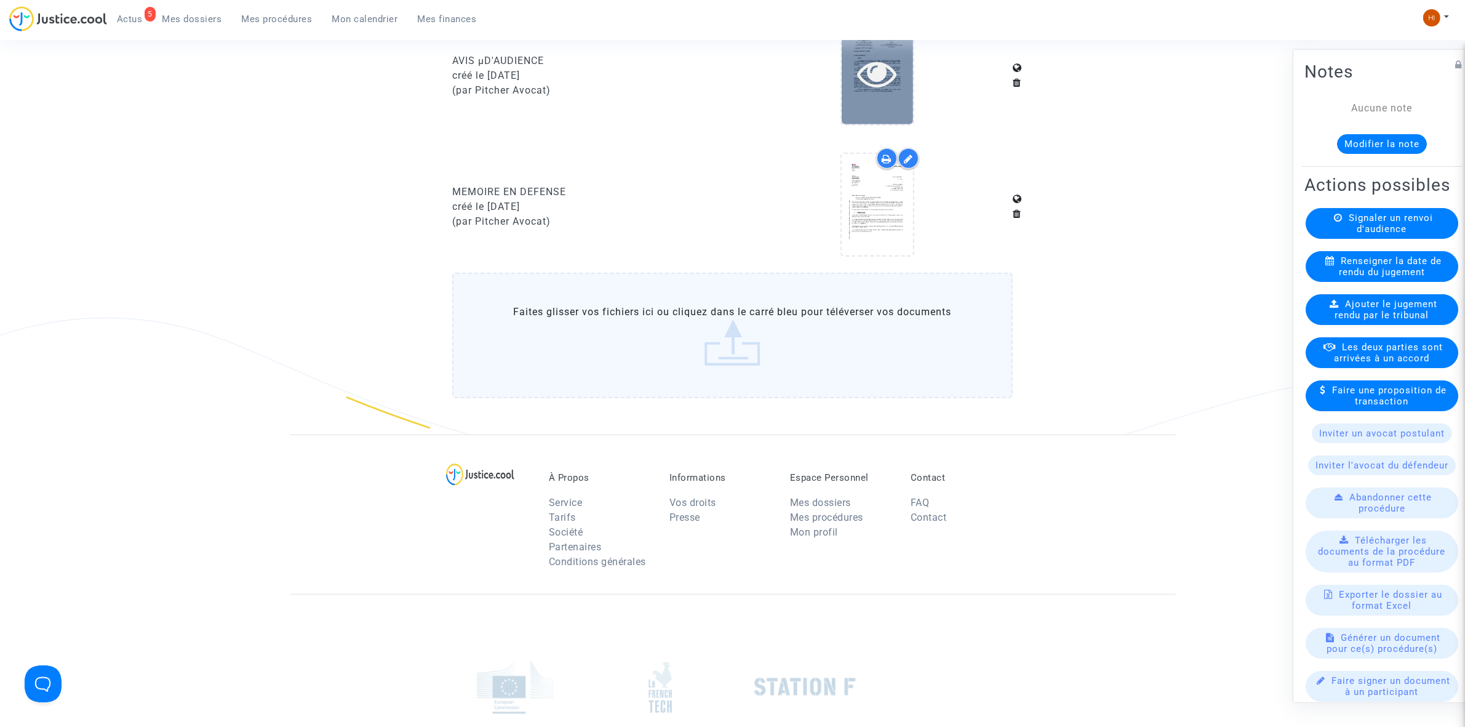
click at [872, 84] on icon at bounding box center [877, 73] width 40 height 39
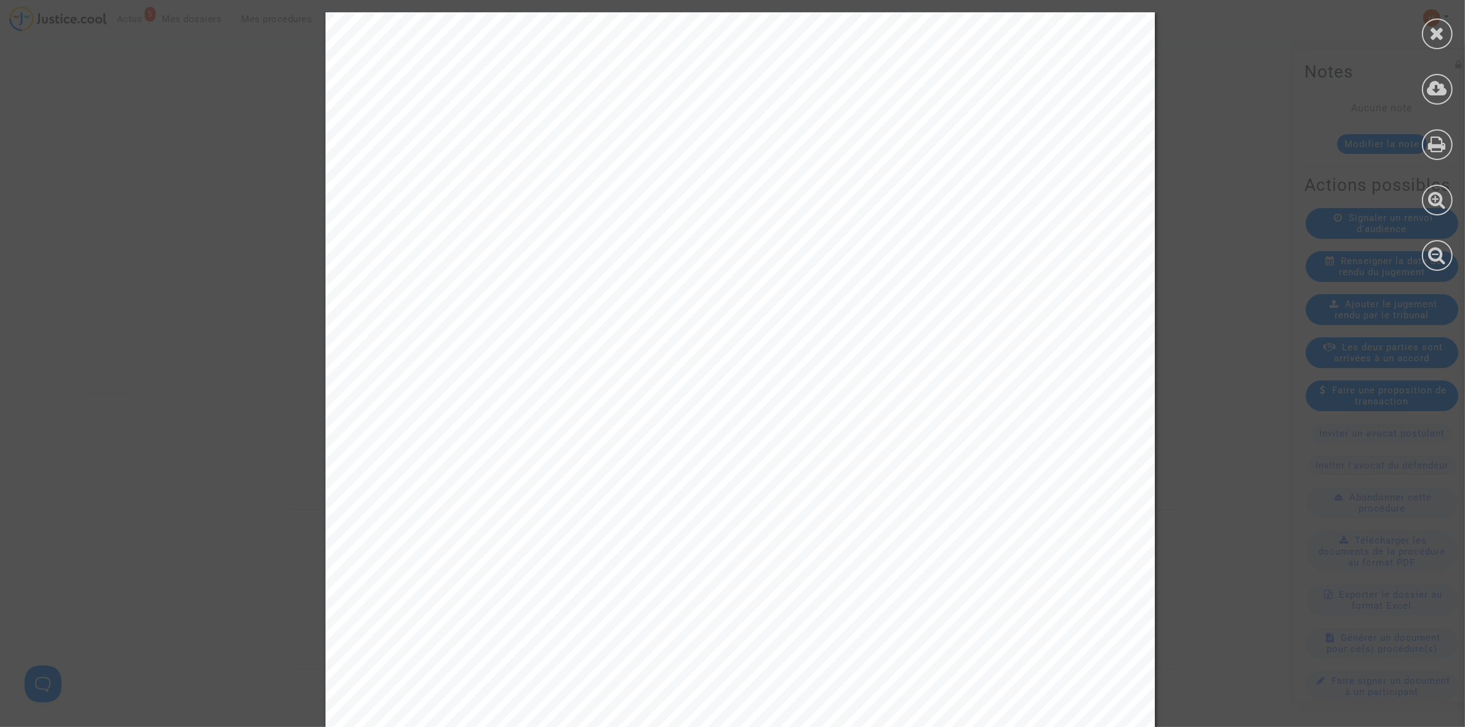
scroll to position [846, 0]
click at [1434, 28] on icon at bounding box center [1437, 33] width 15 height 18
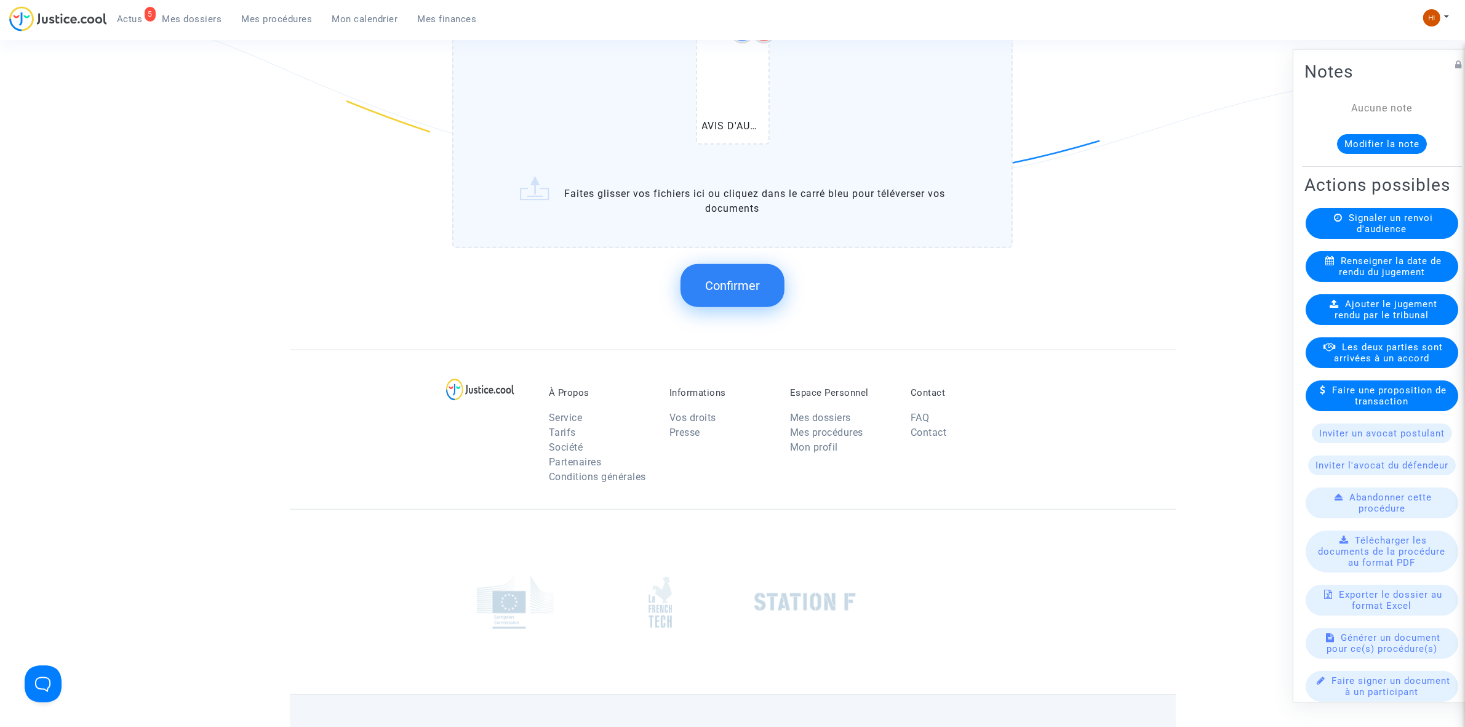
scroll to position [1291, 0]
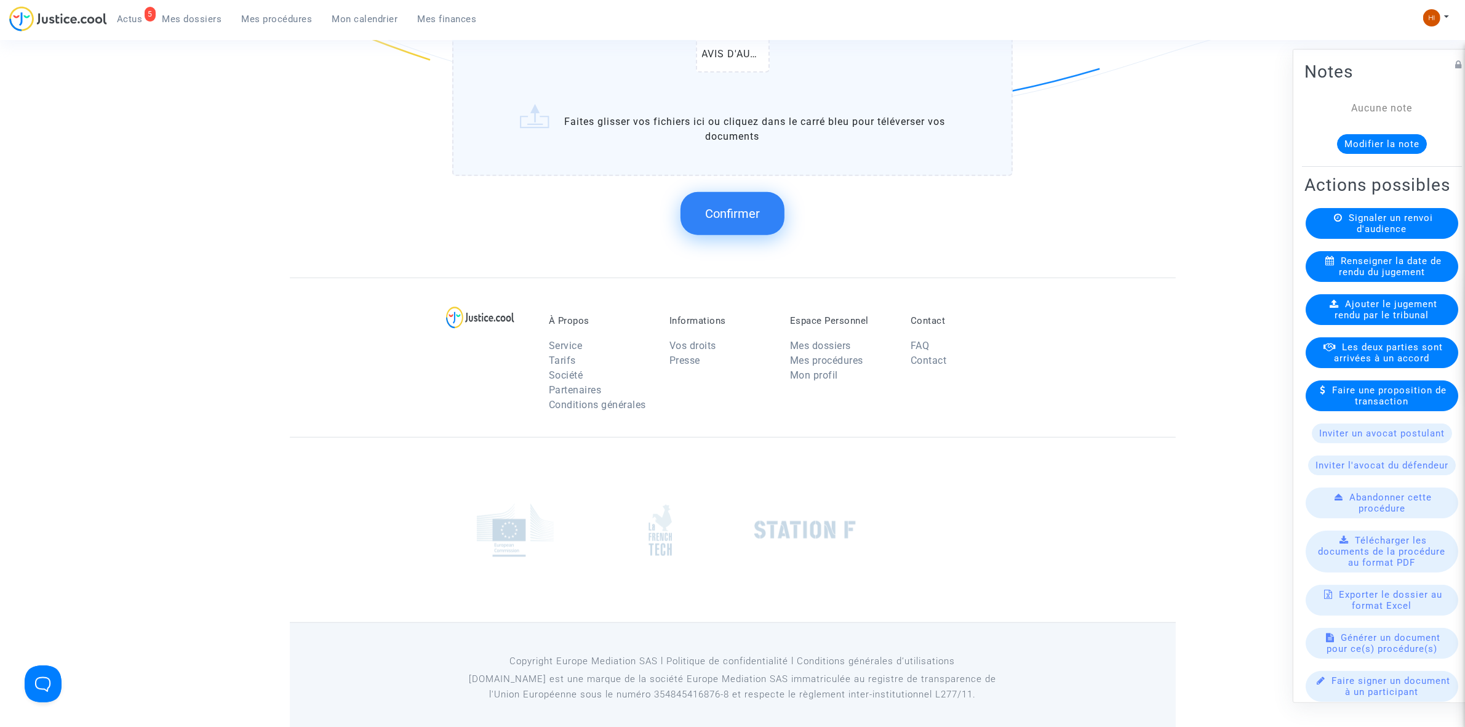
click at [739, 206] on span "Confirmer" at bounding box center [732, 213] width 55 height 15
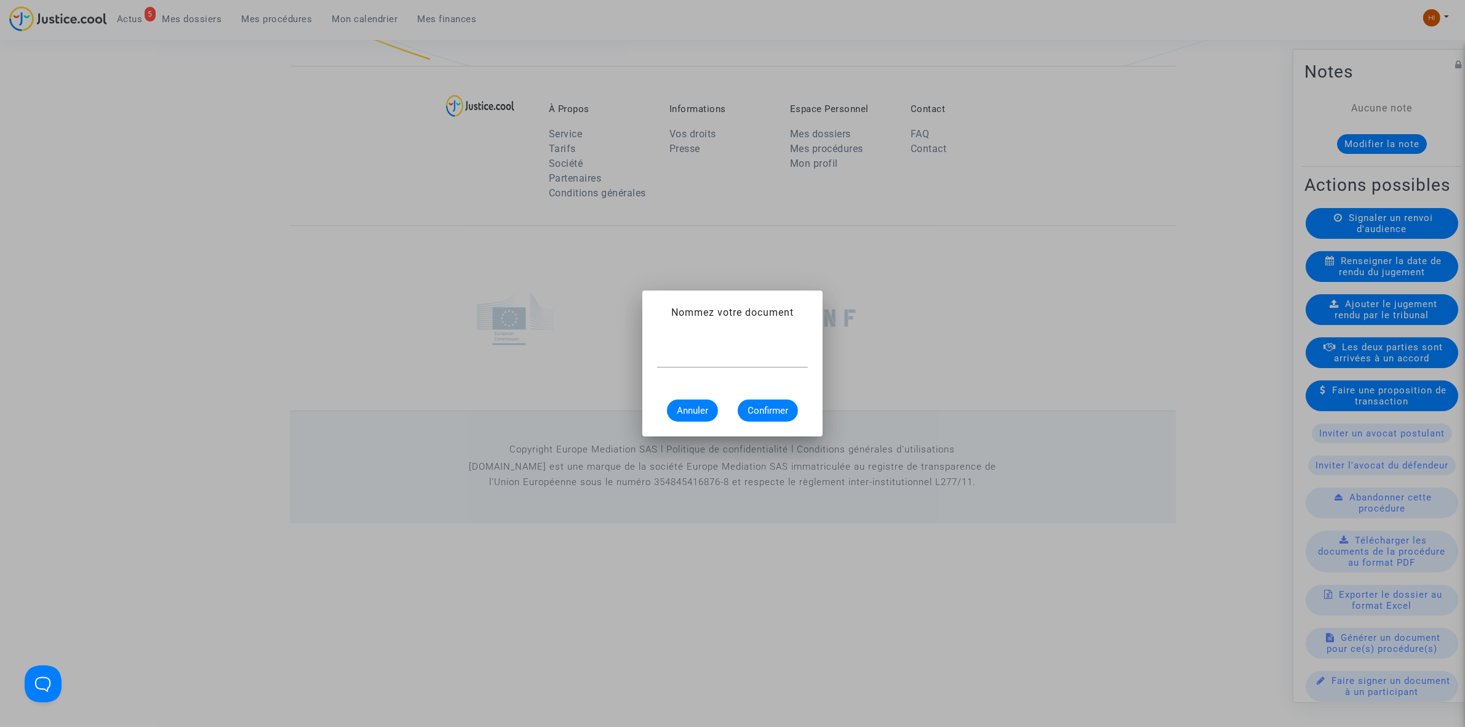
scroll to position [0, 0]
type input "AVIS D'AUDIENCE"
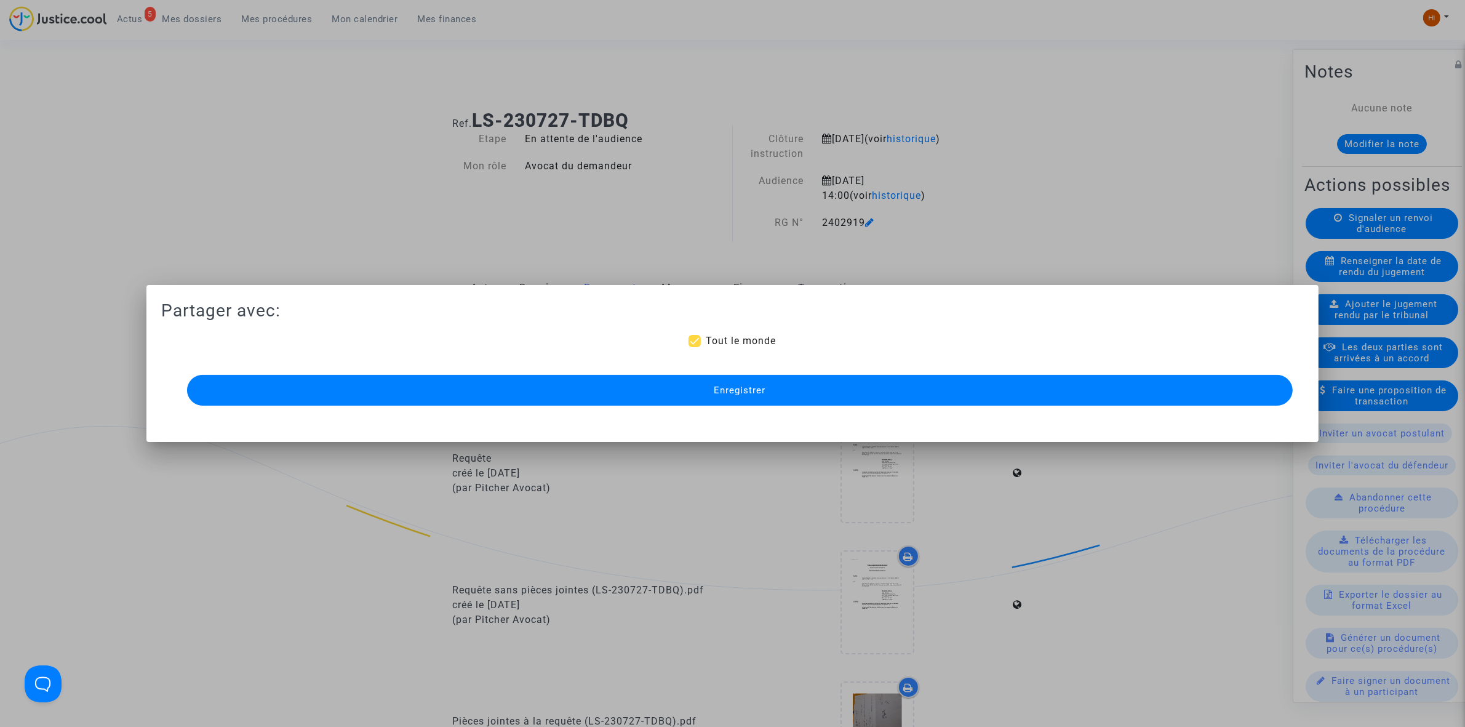
scroll to position [1081, 0]
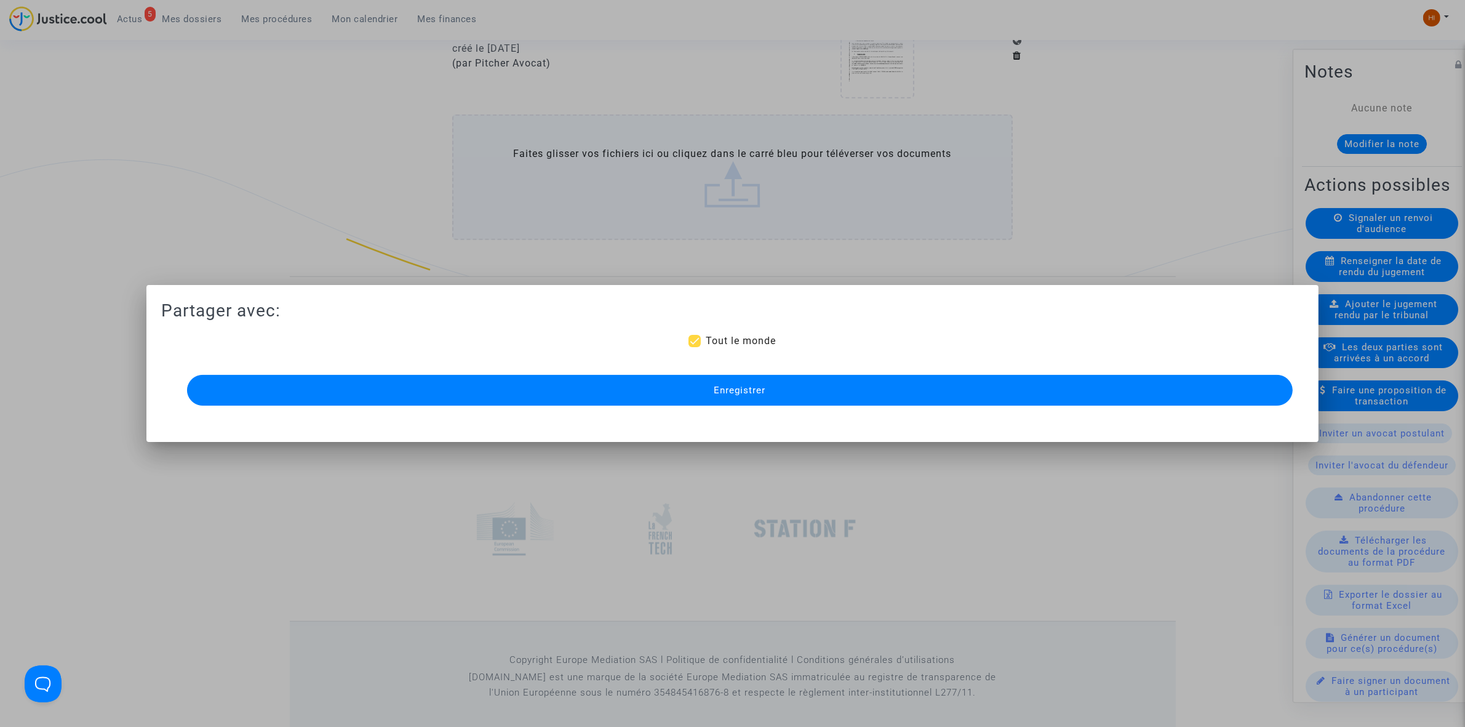
click at [749, 388] on span "Enregistrer" at bounding box center [740, 390] width 52 height 11
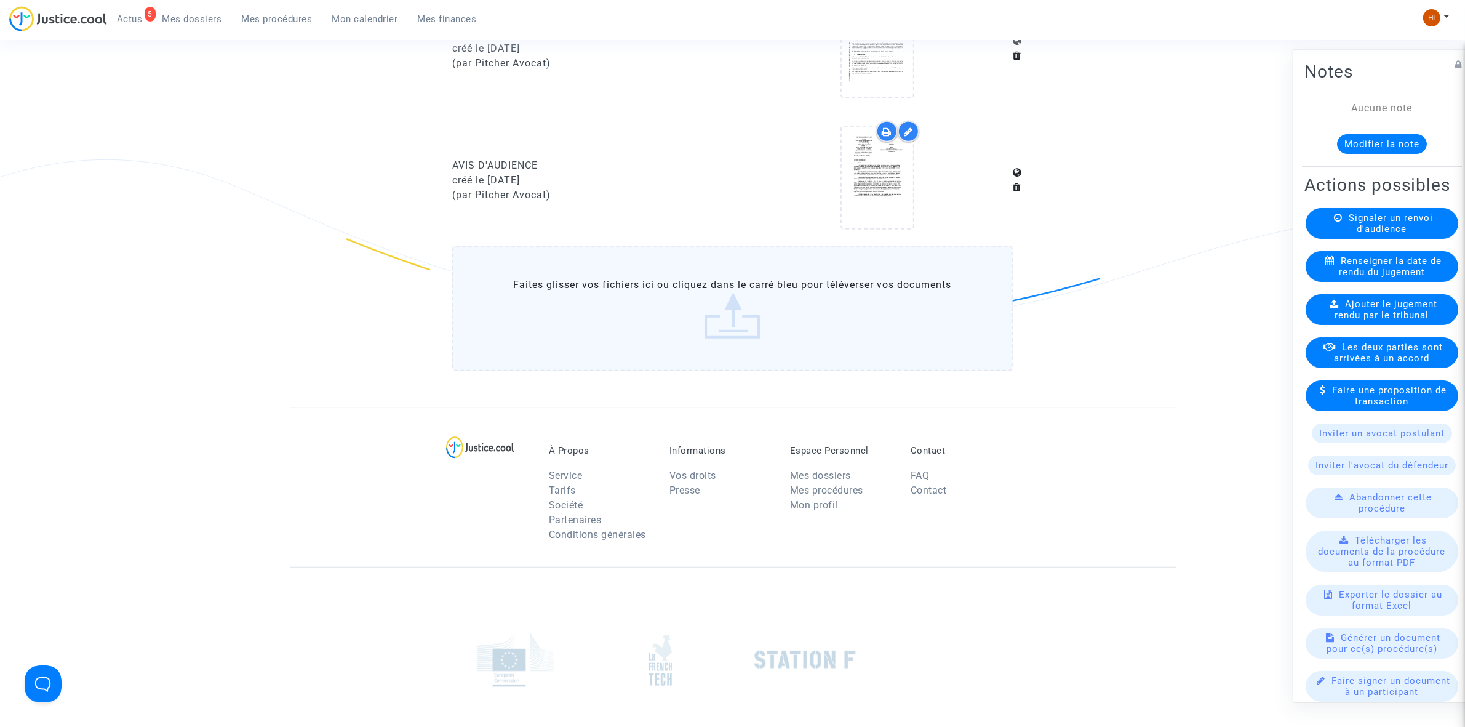
click at [299, 4] on nav "5 Actus Mes dossiers Mes procédures Mon calendrier Mes finances Mon profil Chan…" at bounding box center [732, 20] width 1465 height 40
click at [292, 17] on span "Mes procédures" at bounding box center [277, 19] width 71 height 11
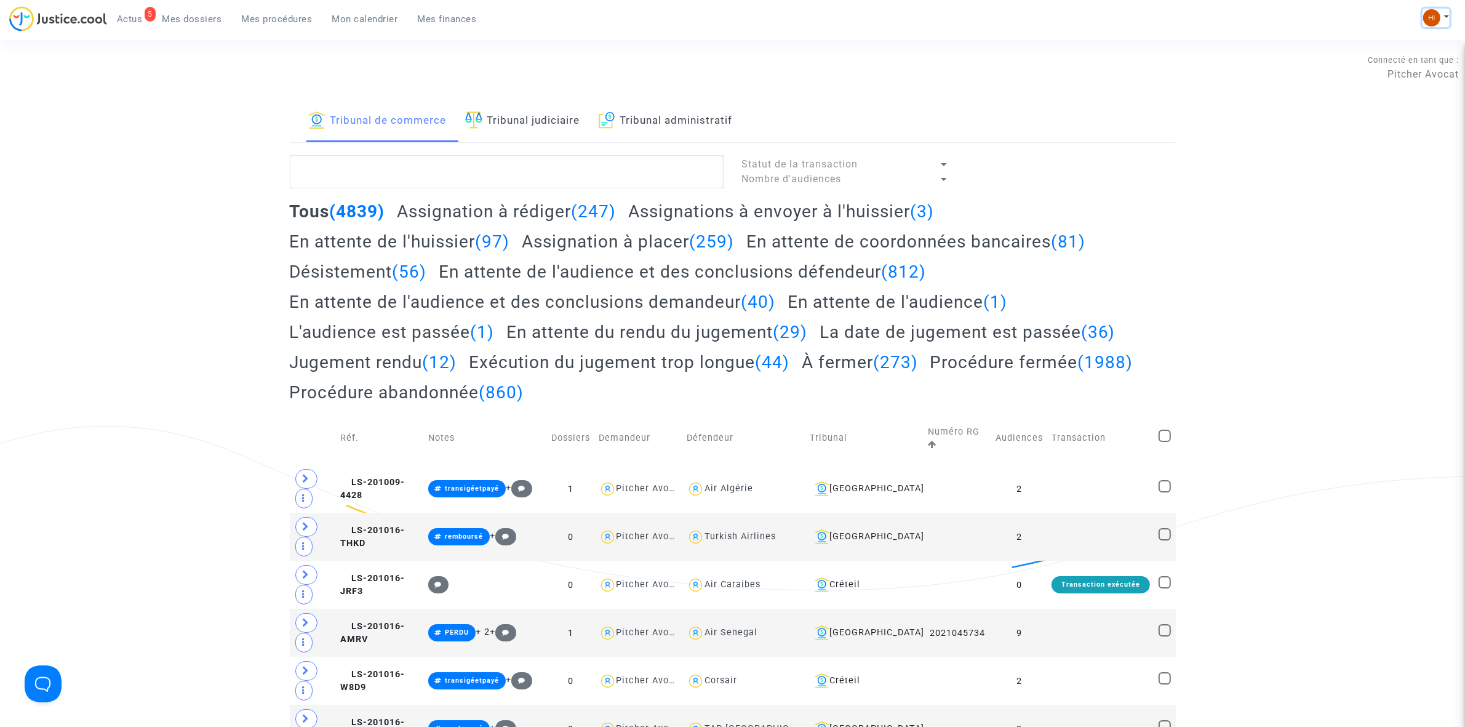
click at [1437, 17] on img at bounding box center [1431, 17] width 17 height 17
click at [1407, 63] on link "Changer de compte" at bounding box center [1387, 64] width 124 height 20
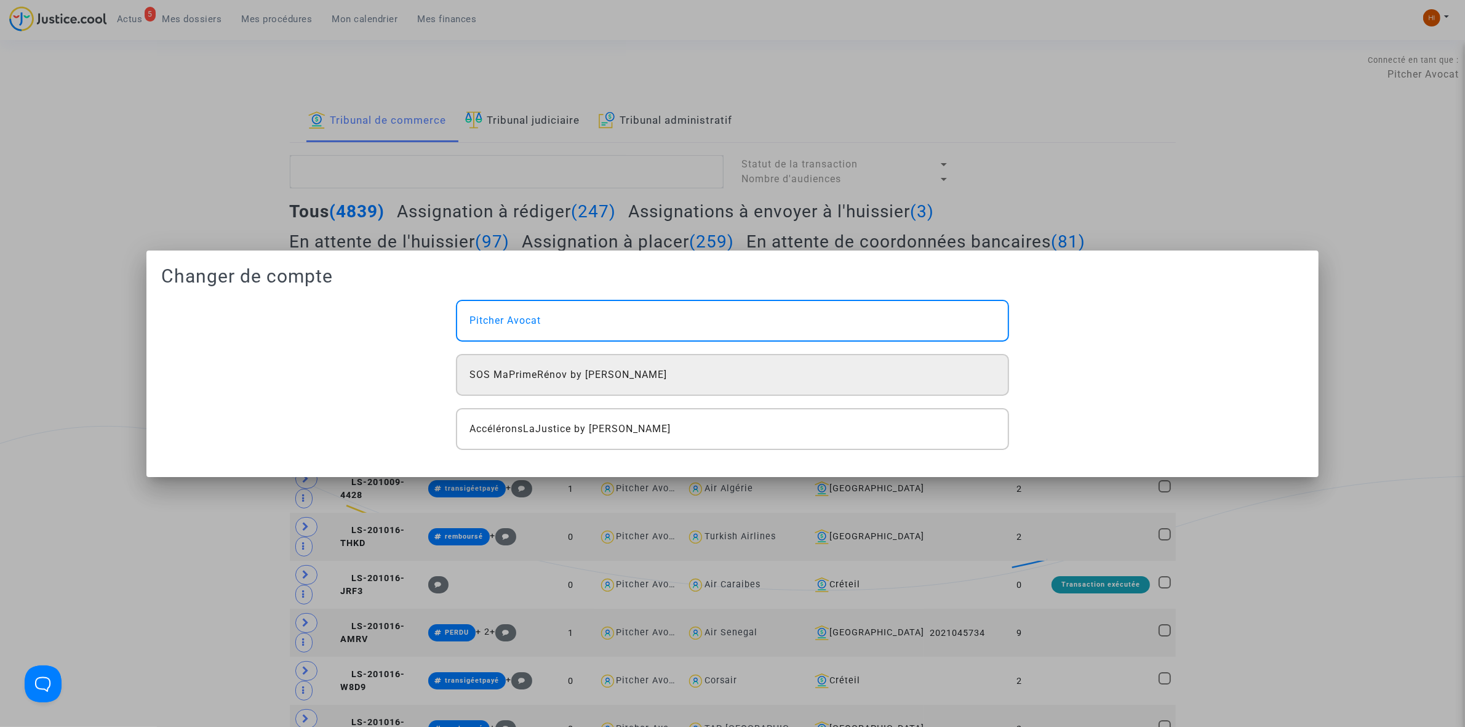
click at [690, 371] on div "SOS MaPrimeRénov by [PERSON_NAME]" at bounding box center [732, 375] width 553 height 42
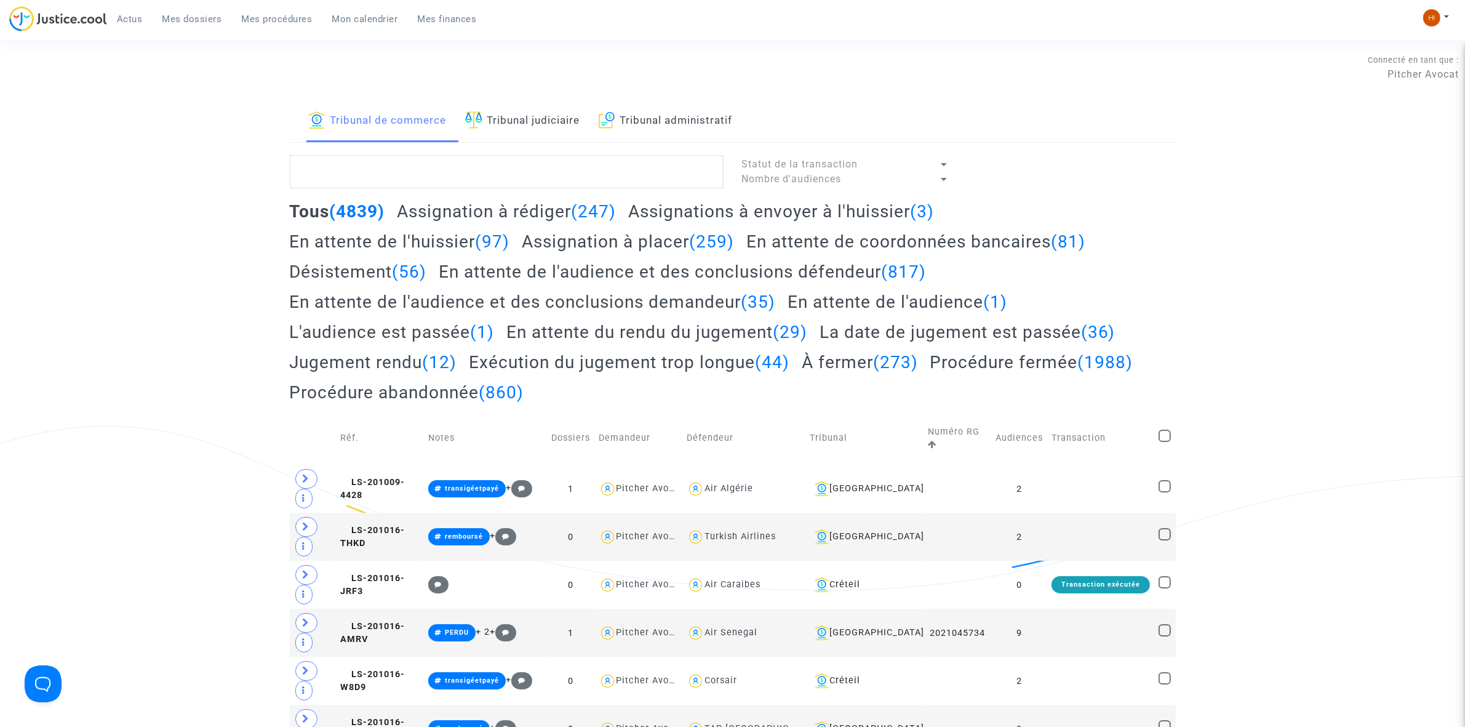
click at [167, 14] on span "Mes dossiers" at bounding box center [192, 19] width 60 height 11
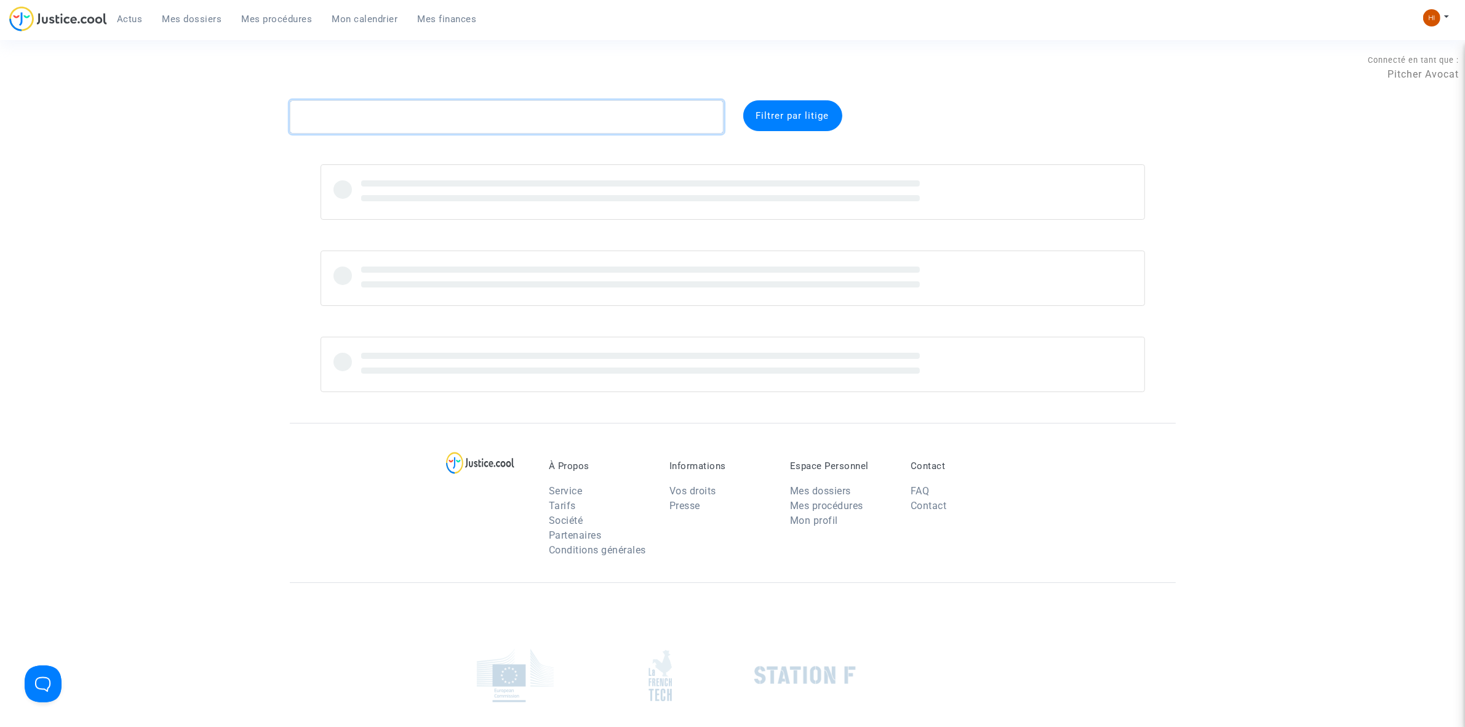
click at [496, 117] on textarea at bounding box center [507, 116] width 434 height 33
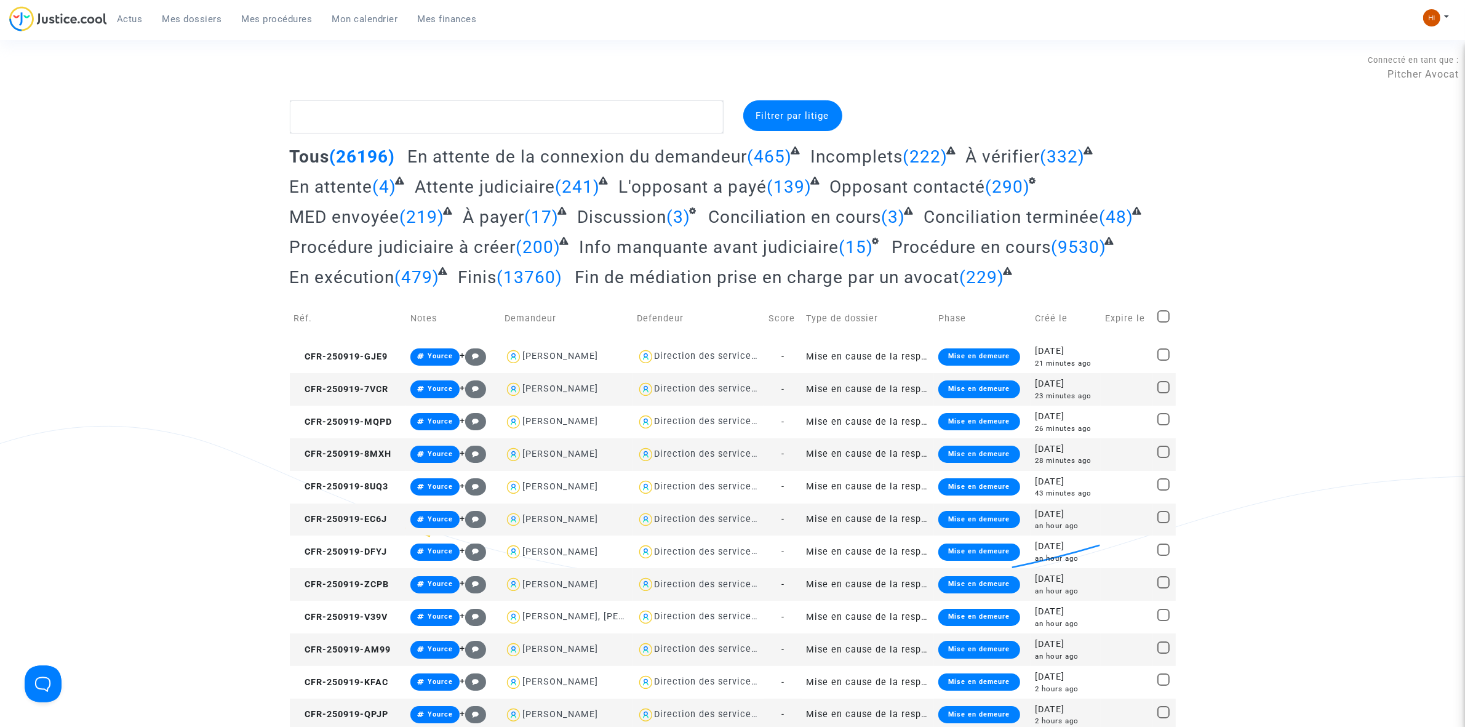
click at [257, 20] on span "Mes procédures" at bounding box center [277, 19] width 71 height 11
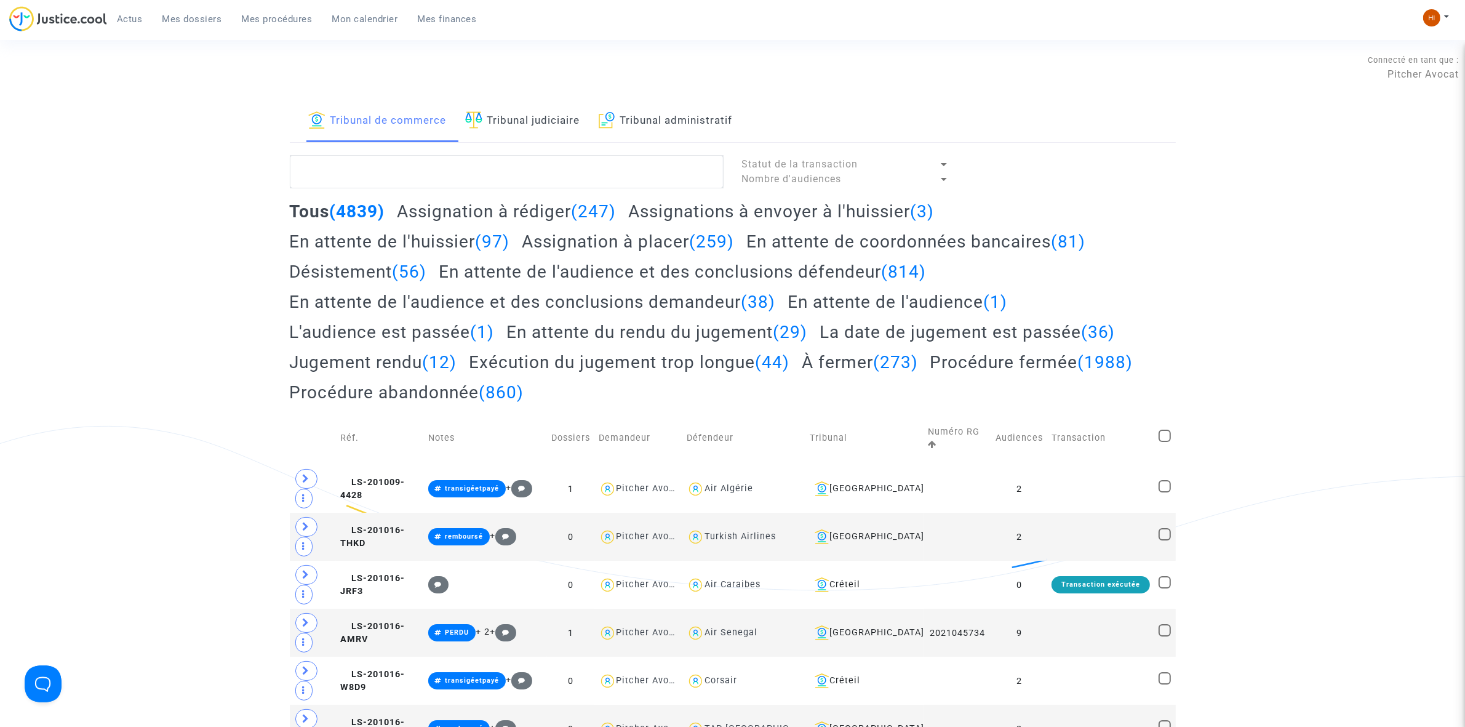
drag, startPoint x: 485, startPoint y: 133, endPoint x: 484, endPoint y: 140, distance: 6.8
click at [485, 134] on link "Tribunal judiciaire" at bounding box center [522, 121] width 115 height 42
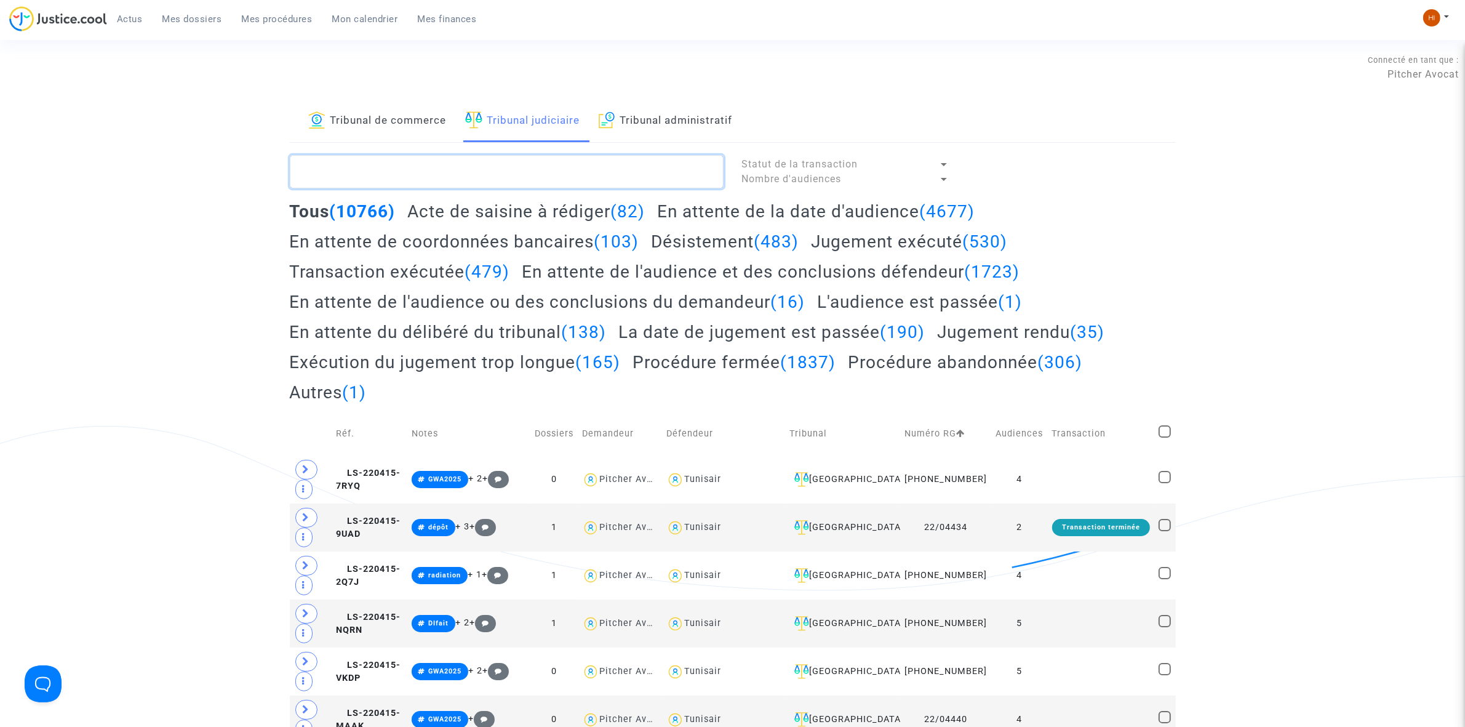
click at [490, 183] on textarea at bounding box center [507, 171] width 434 height 33
paste textarea "TADDEI Dounia"
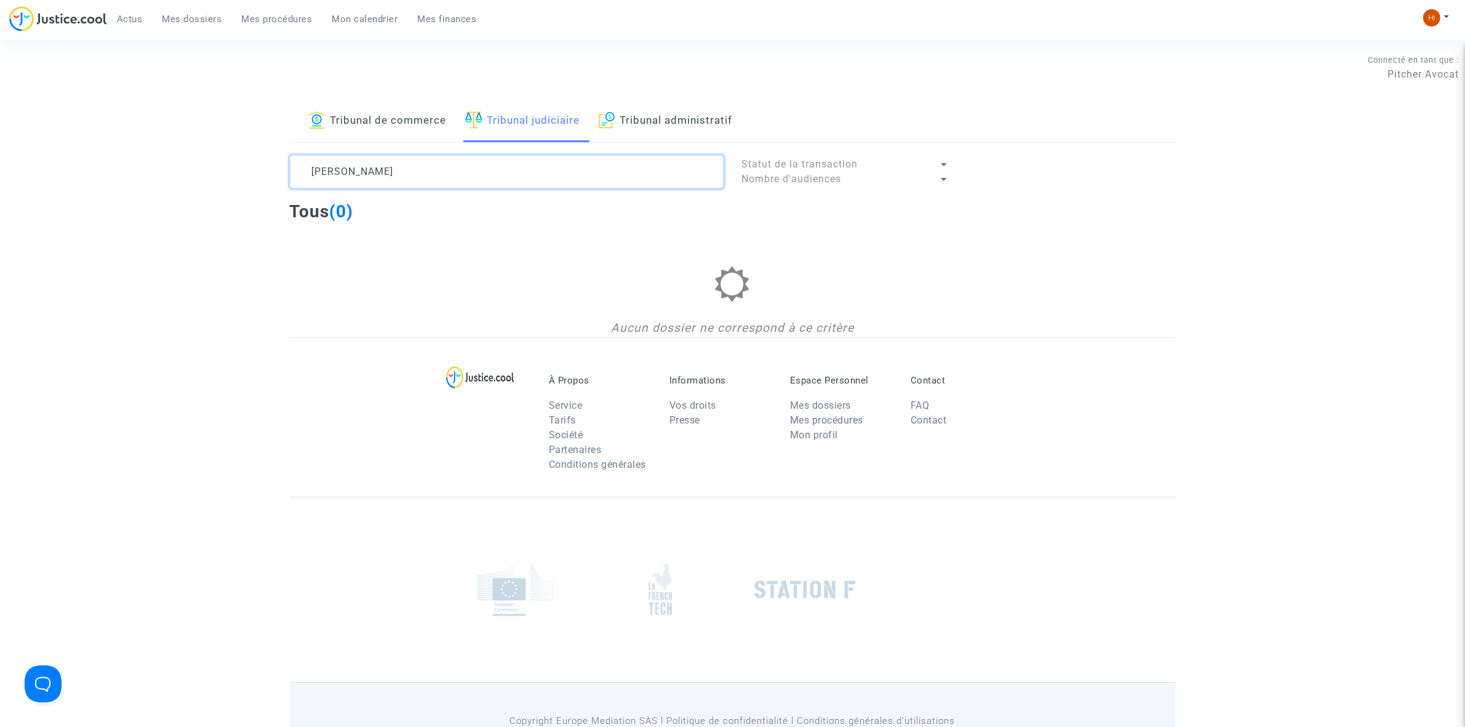
type textarea "TADDEI Dounia"
click at [352, 103] on link "Tribunal de commerce" at bounding box center [377, 121] width 138 height 42
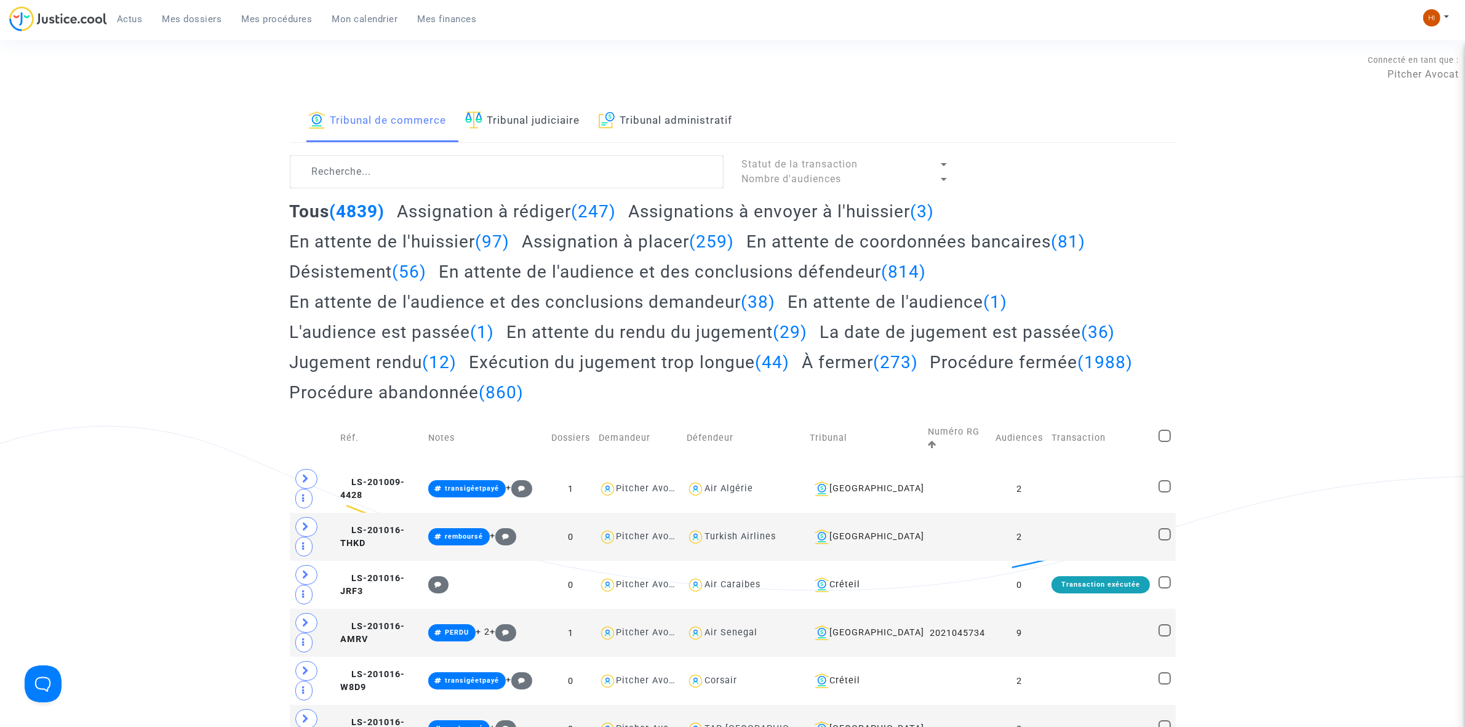
click at [700, 120] on link "Tribunal administratif" at bounding box center [666, 121] width 134 height 42
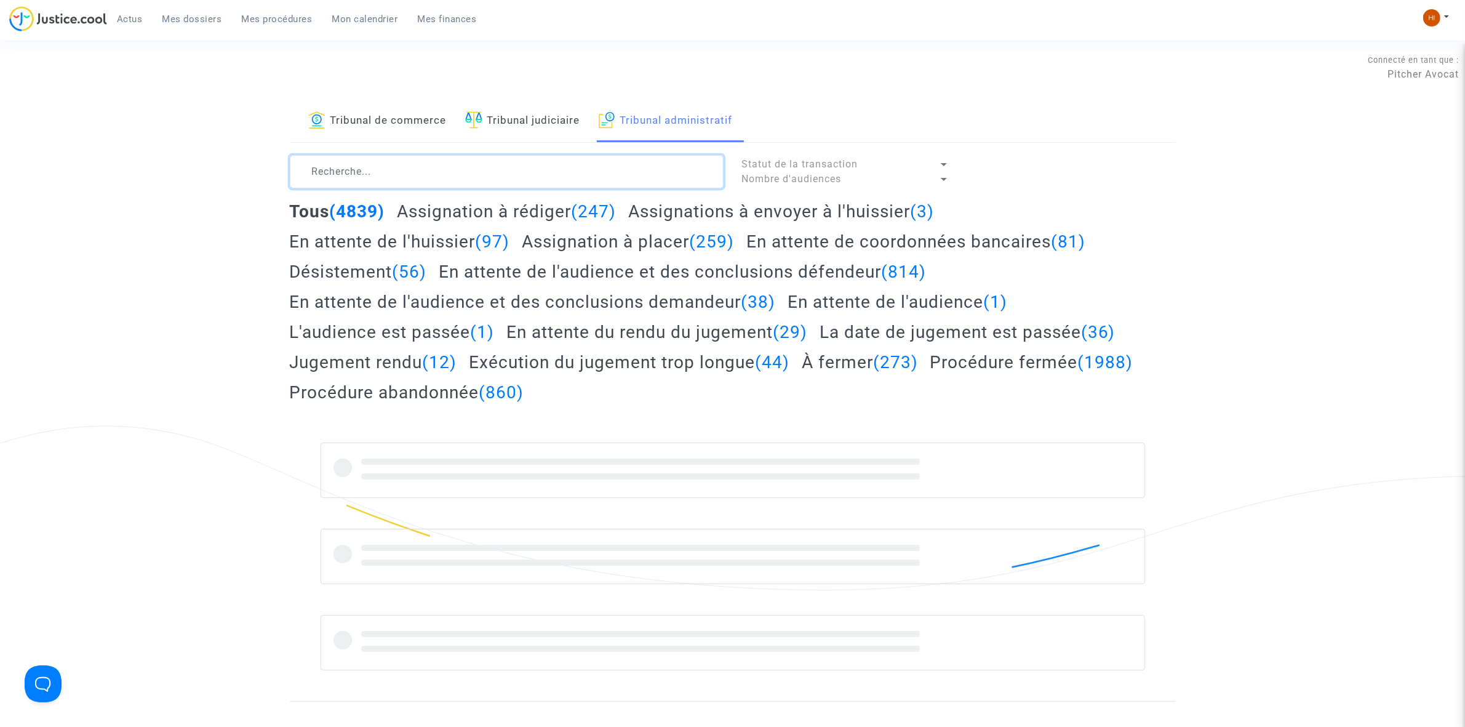
click at [644, 168] on textarea at bounding box center [507, 171] width 434 height 33
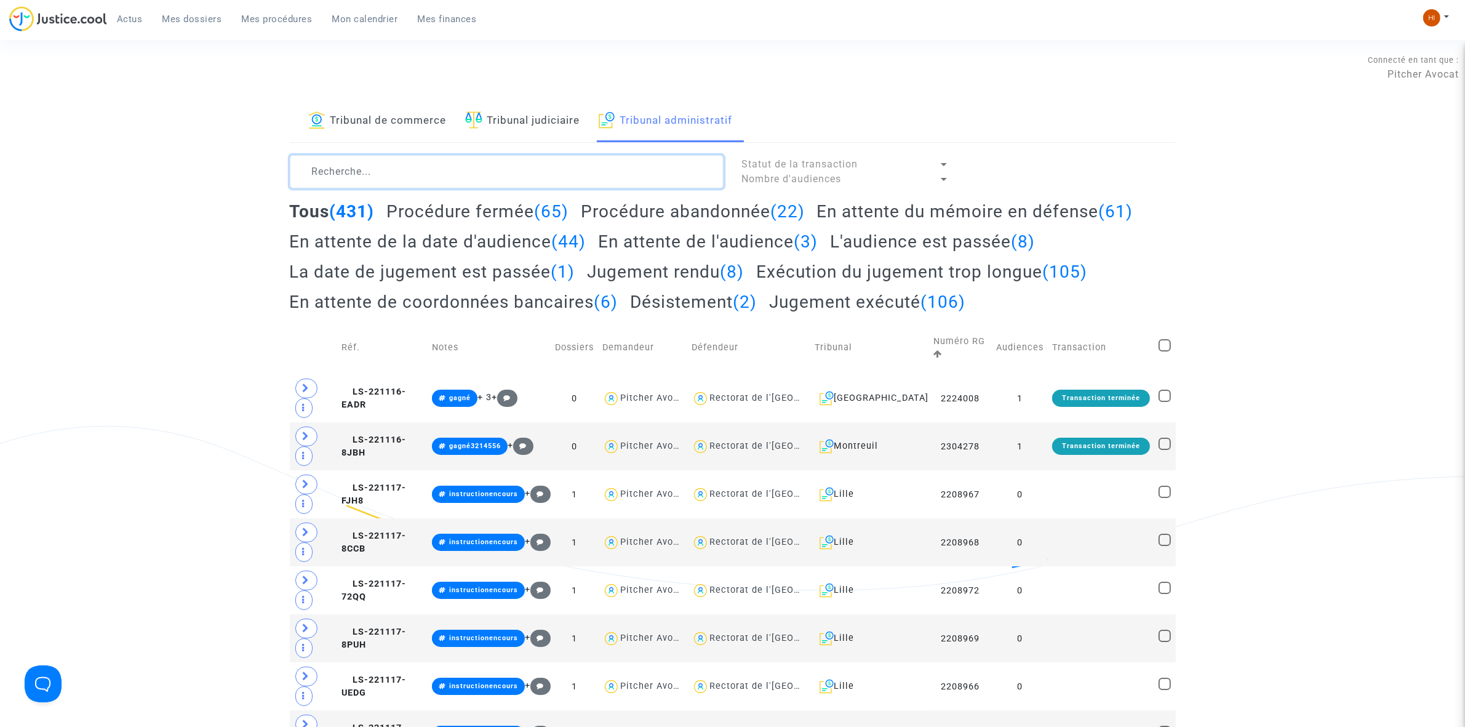
paste textarea "TADDEI Dounia"
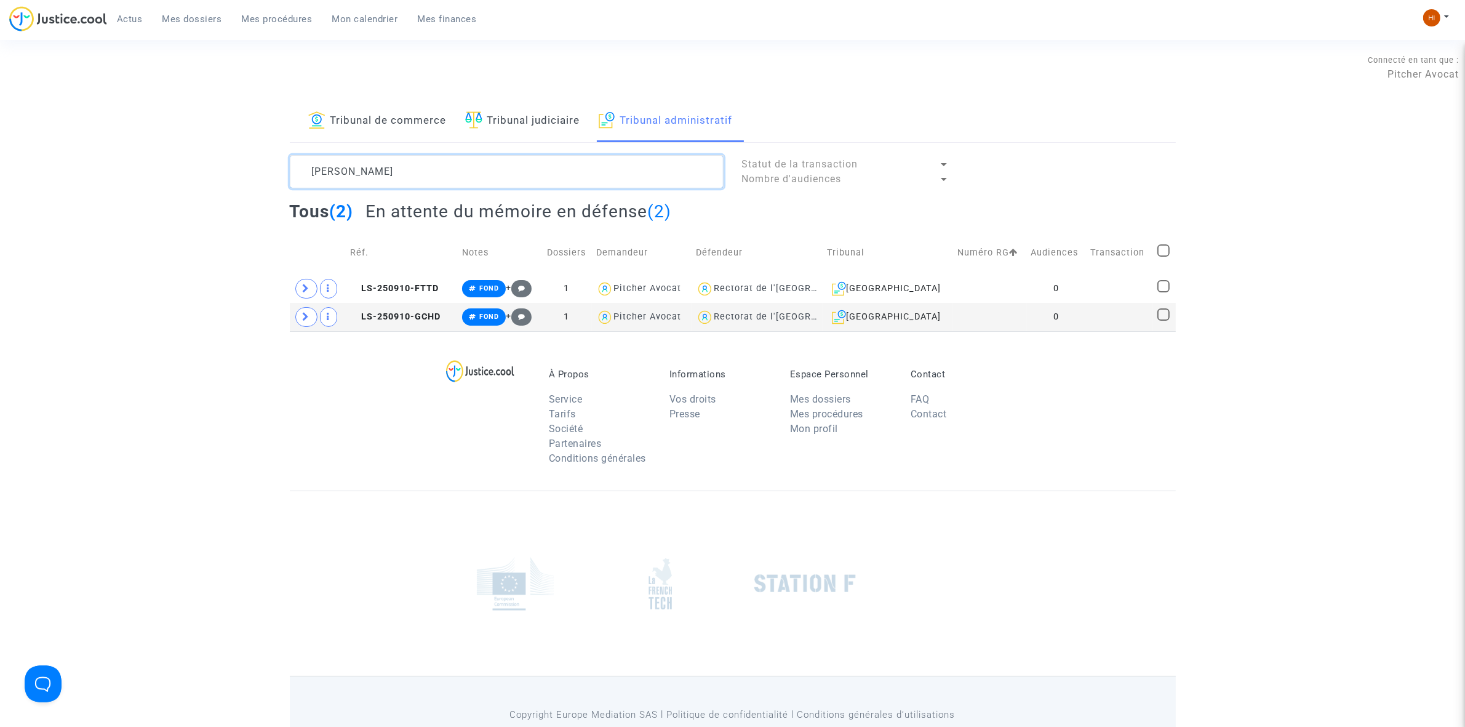
type textarea "TADDEI Dounia"
click at [389, 308] on td "LS-250910-GCHD" at bounding box center [402, 317] width 112 height 28
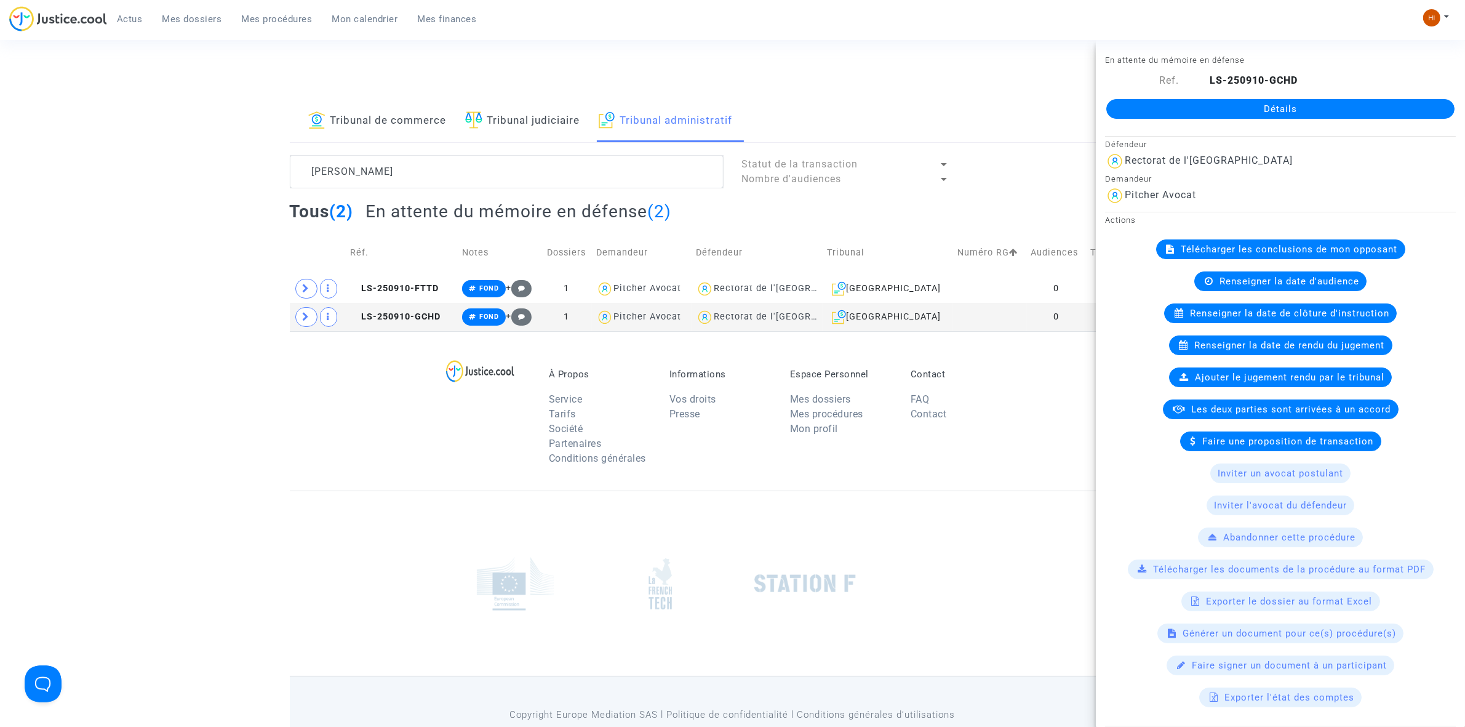
click at [1240, 102] on link "Détails" at bounding box center [1280, 109] width 348 height 20
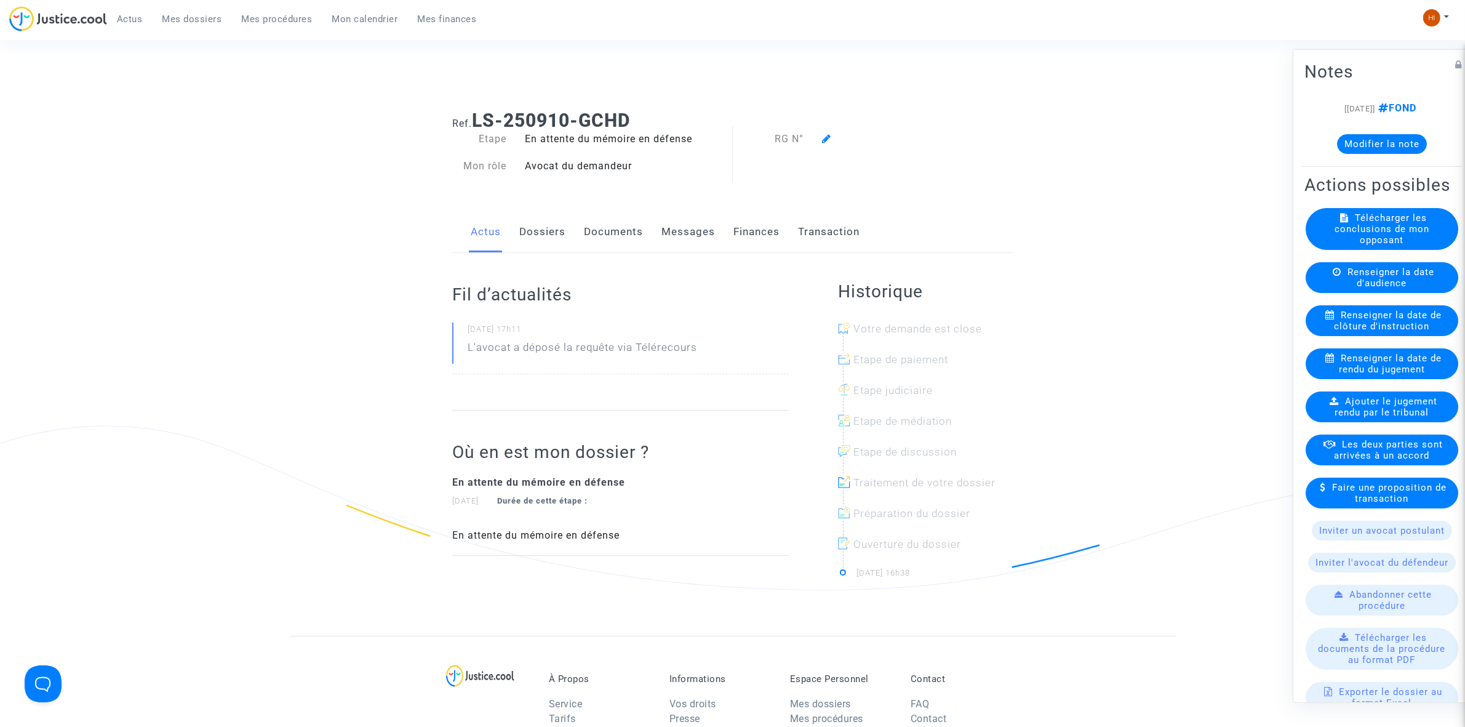
click at [823, 140] on icon at bounding box center [826, 139] width 9 height 10
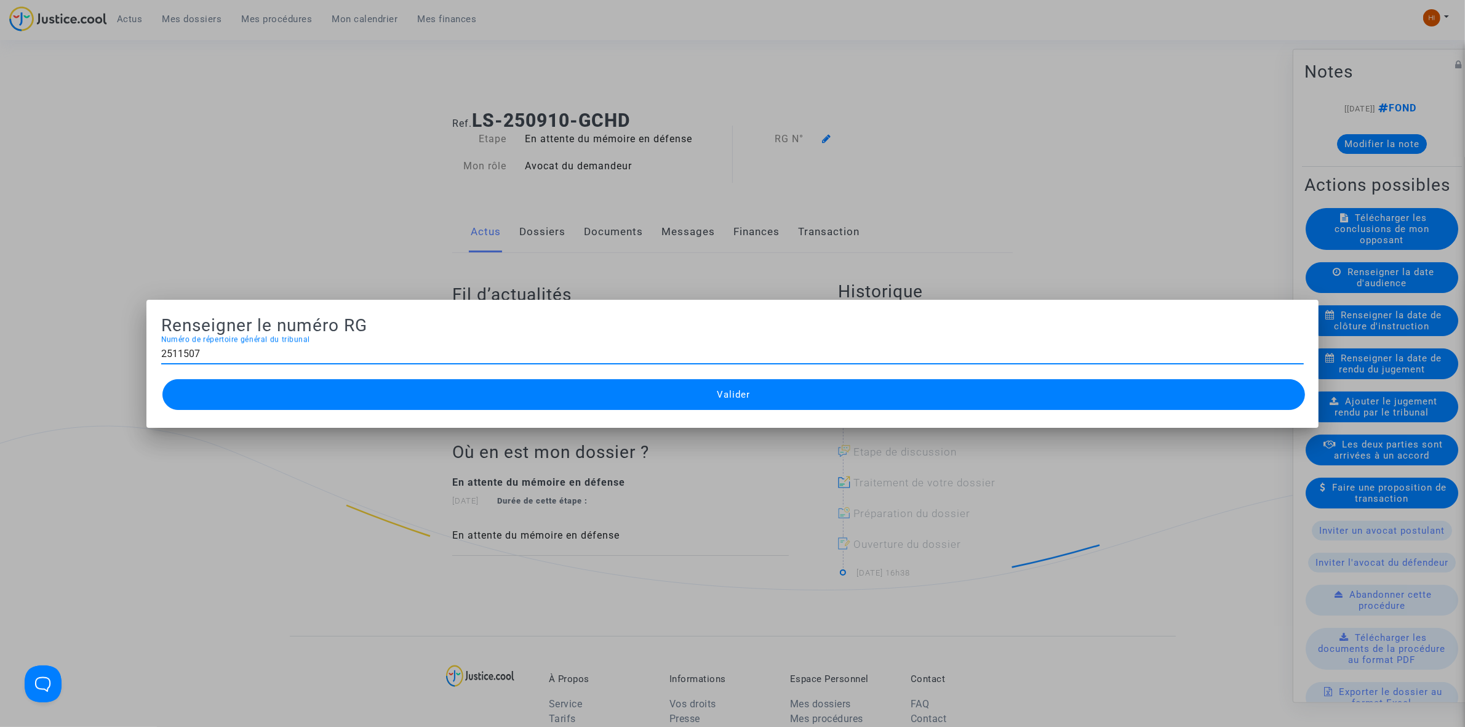
type input "2511507"
click at [331, 389] on button "Valider" at bounding box center [733, 394] width 1143 height 31
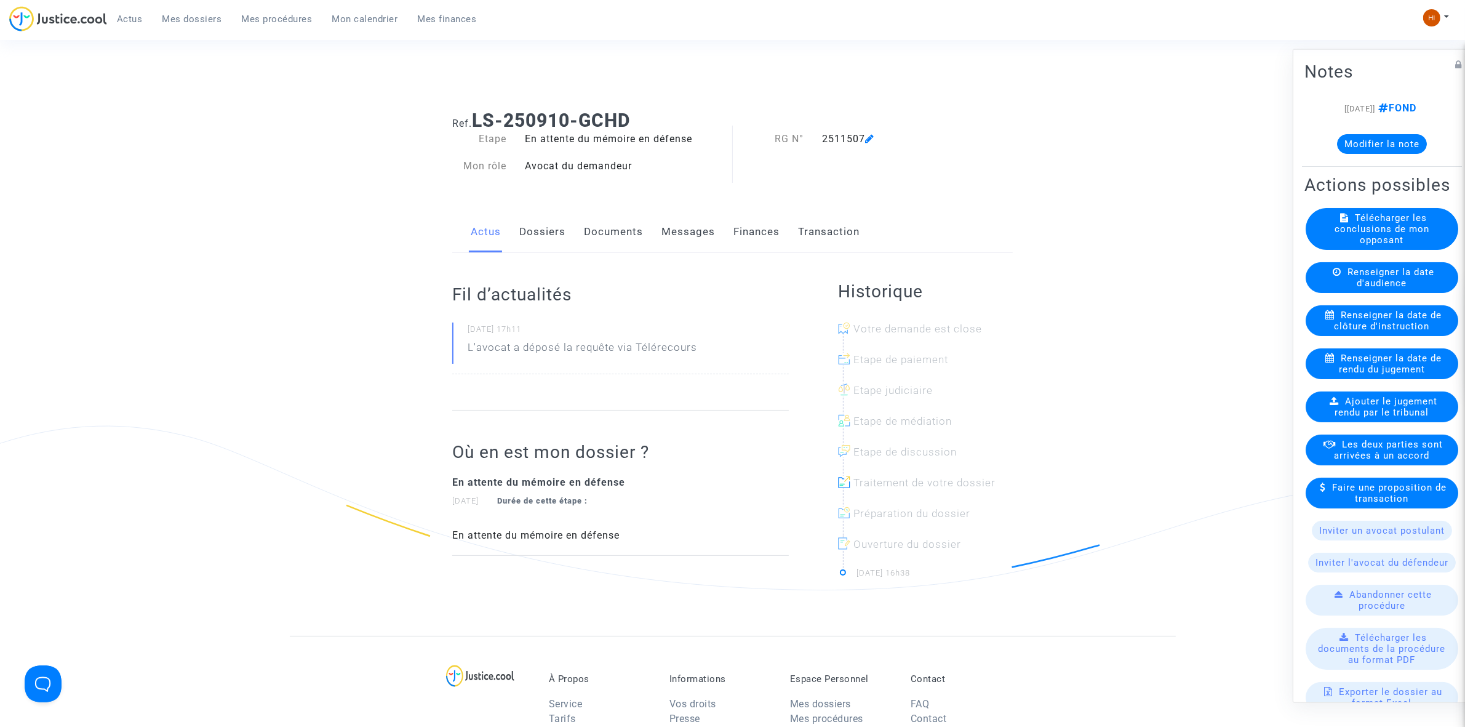
click at [278, 19] on span "Mes procédures" at bounding box center [277, 19] width 71 height 11
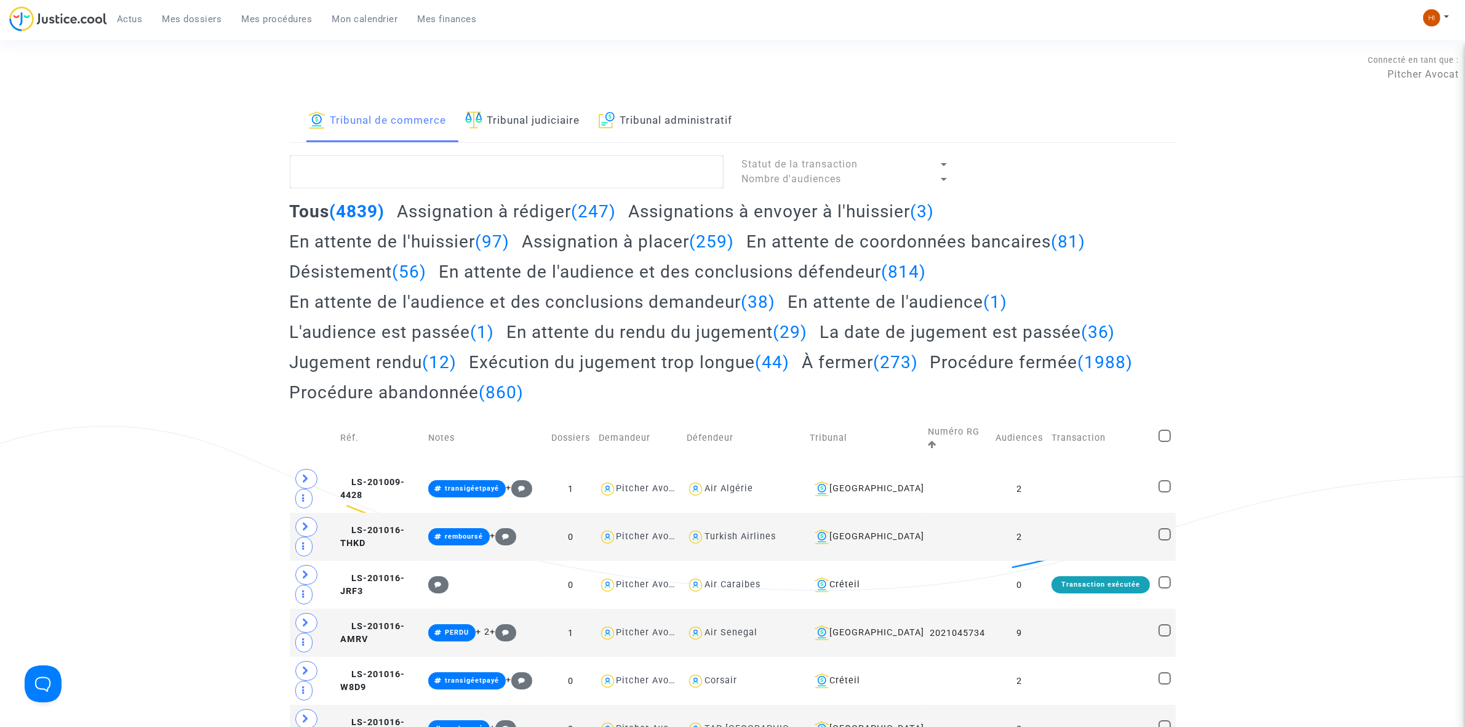
click at [665, 130] on link "Tribunal administratif" at bounding box center [666, 121] width 134 height 42
click at [637, 183] on textarea at bounding box center [507, 171] width 434 height 33
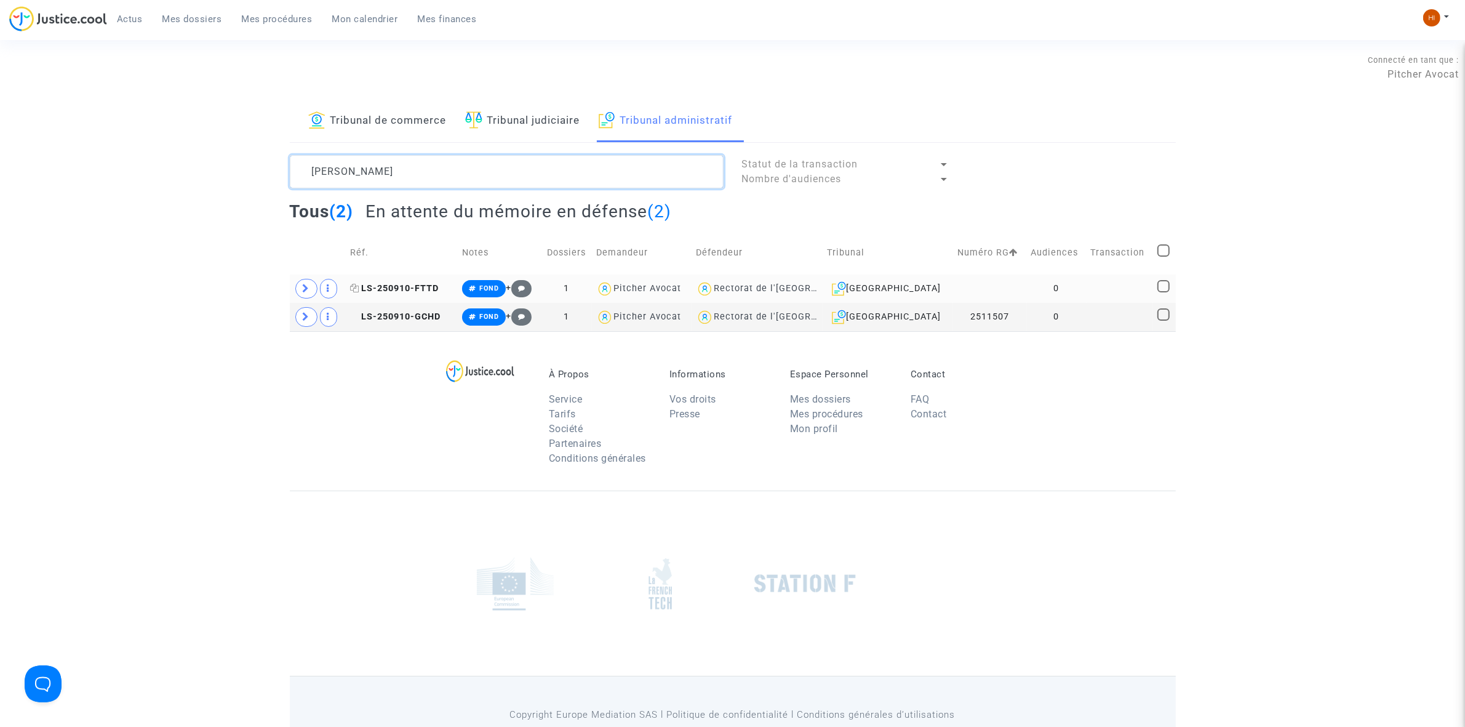
type textarea "taddei"
click at [413, 290] on span "LS-250910-FTTD" at bounding box center [394, 288] width 89 height 10
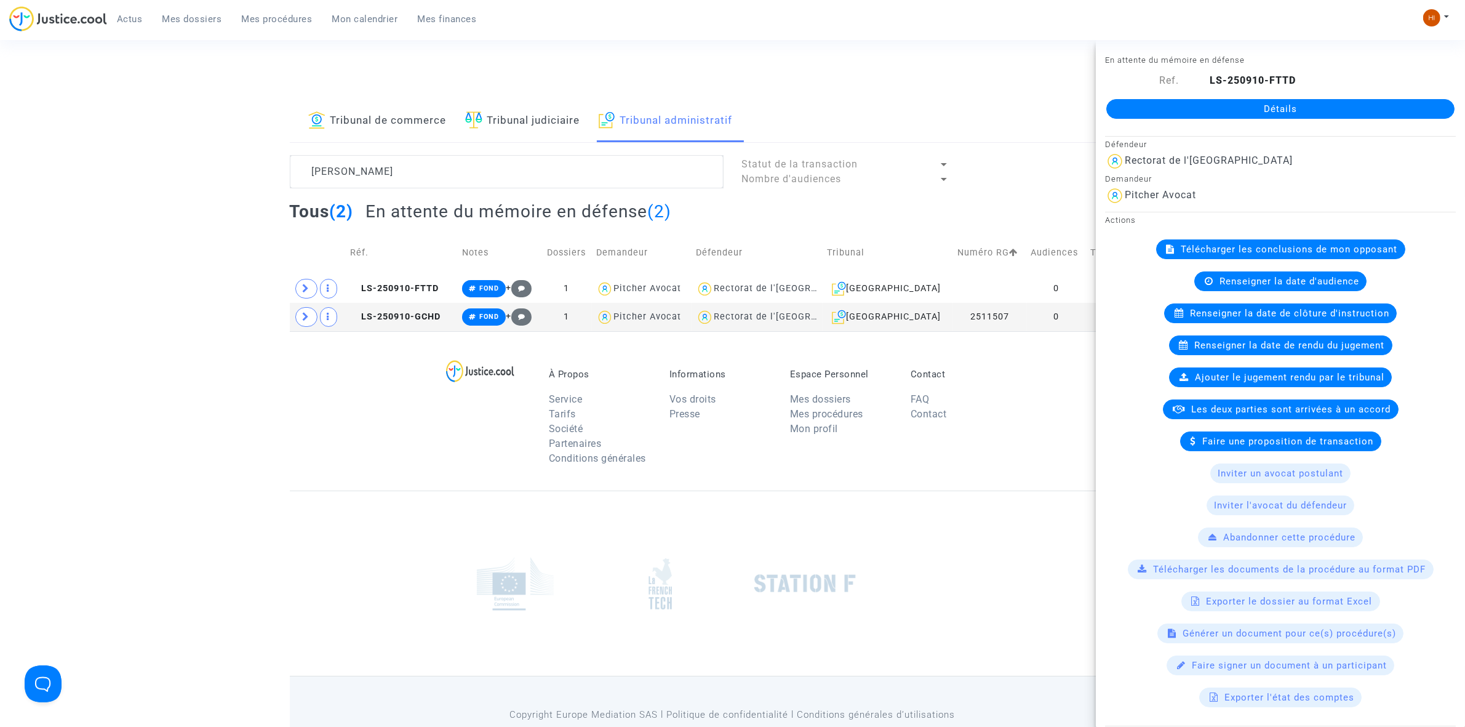
click at [1345, 110] on link "Détails" at bounding box center [1280, 109] width 348 height 20
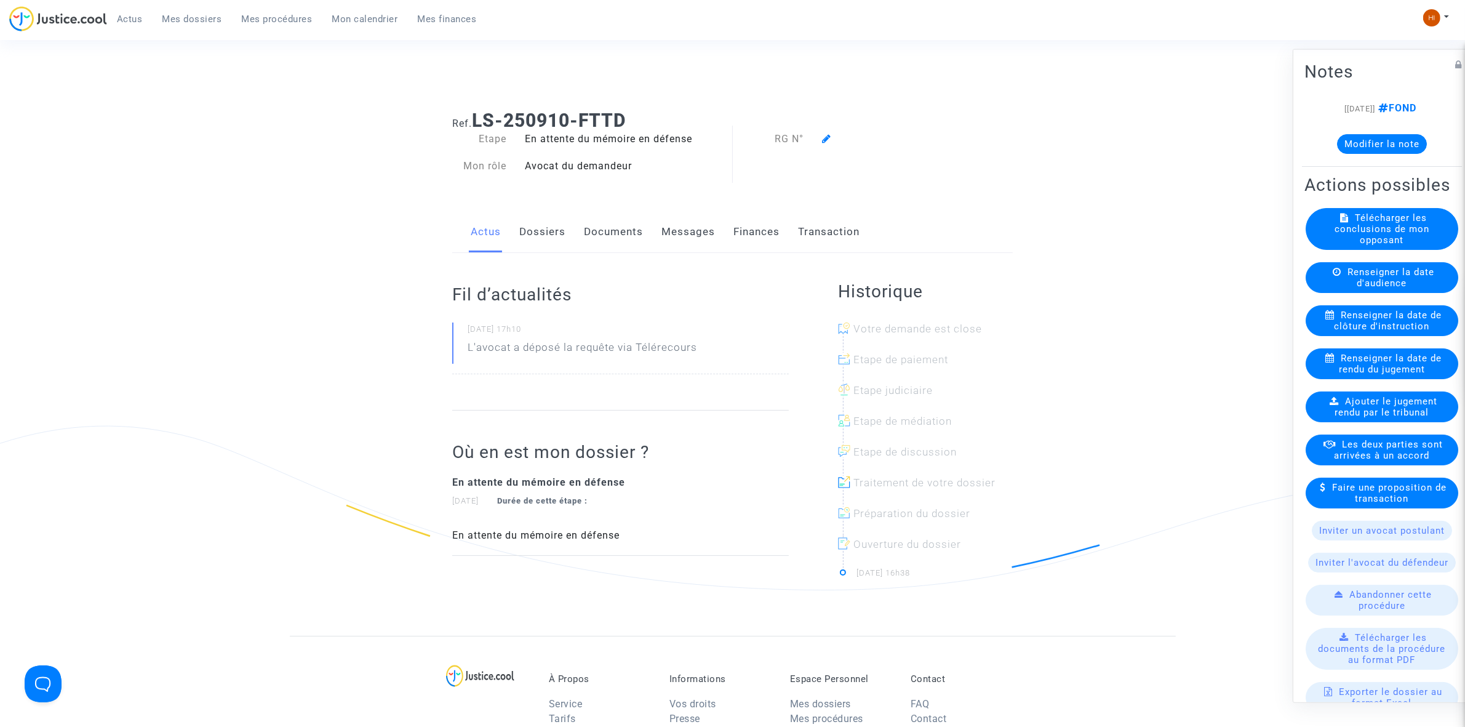
click at [829, 139] on icon at bounding box center [826, 139] width 9 height 10
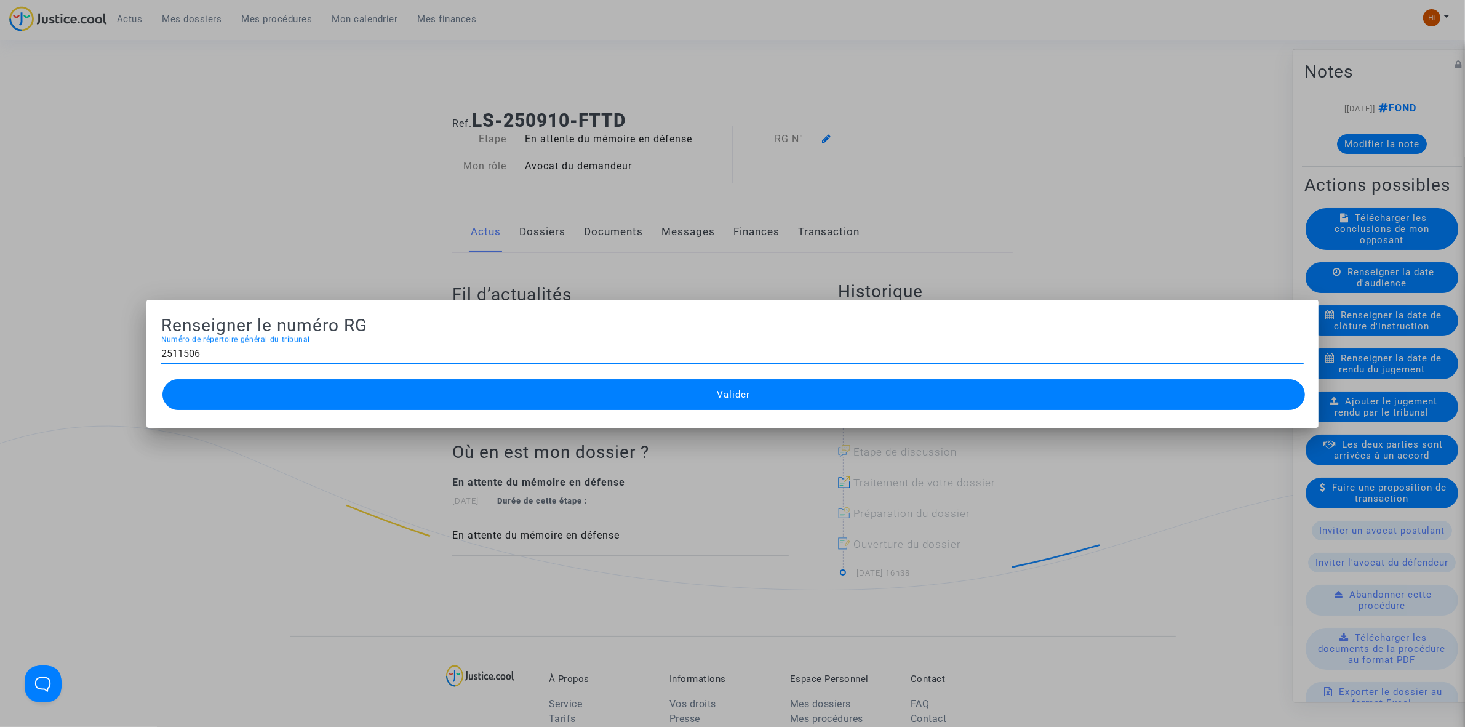
type input "2511506"
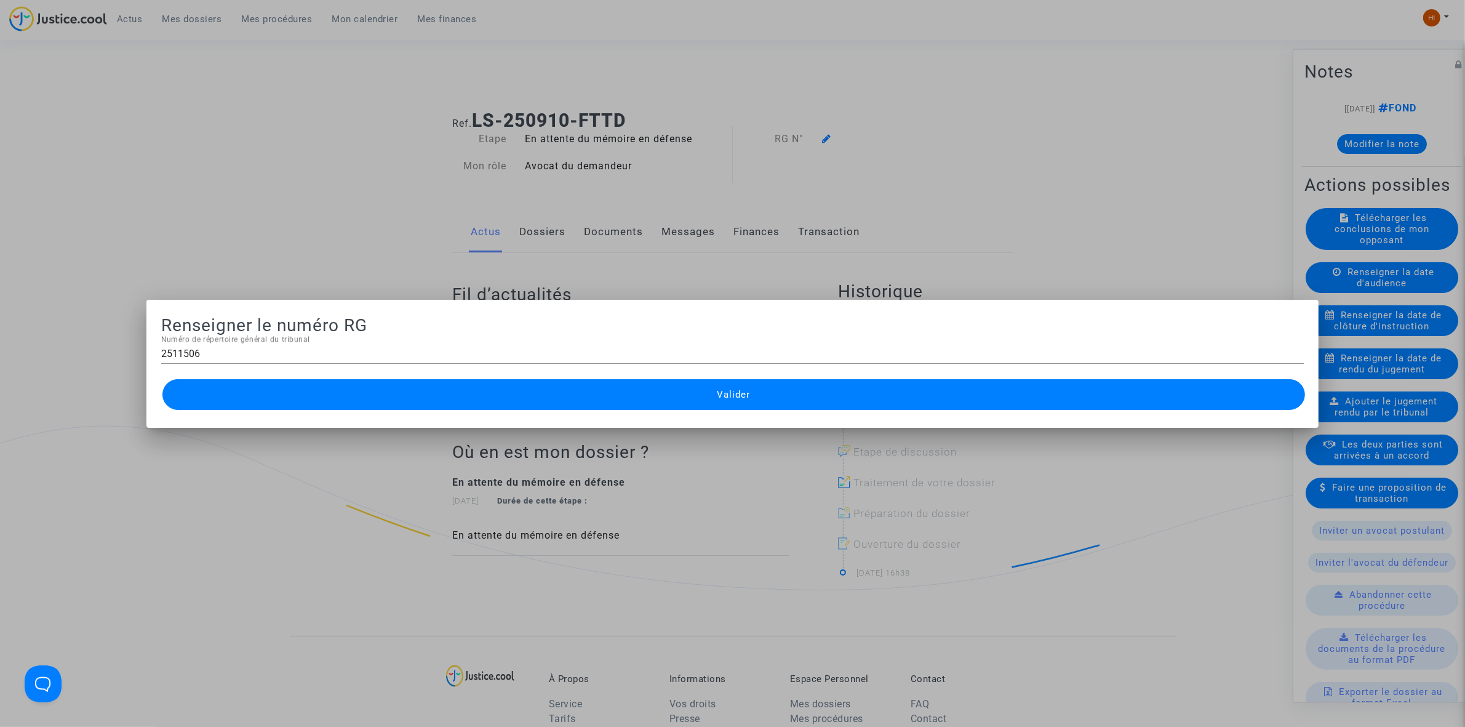
click at [607, 389] on button "Valider" at bounding box center [733, 394] width 1143 height 31
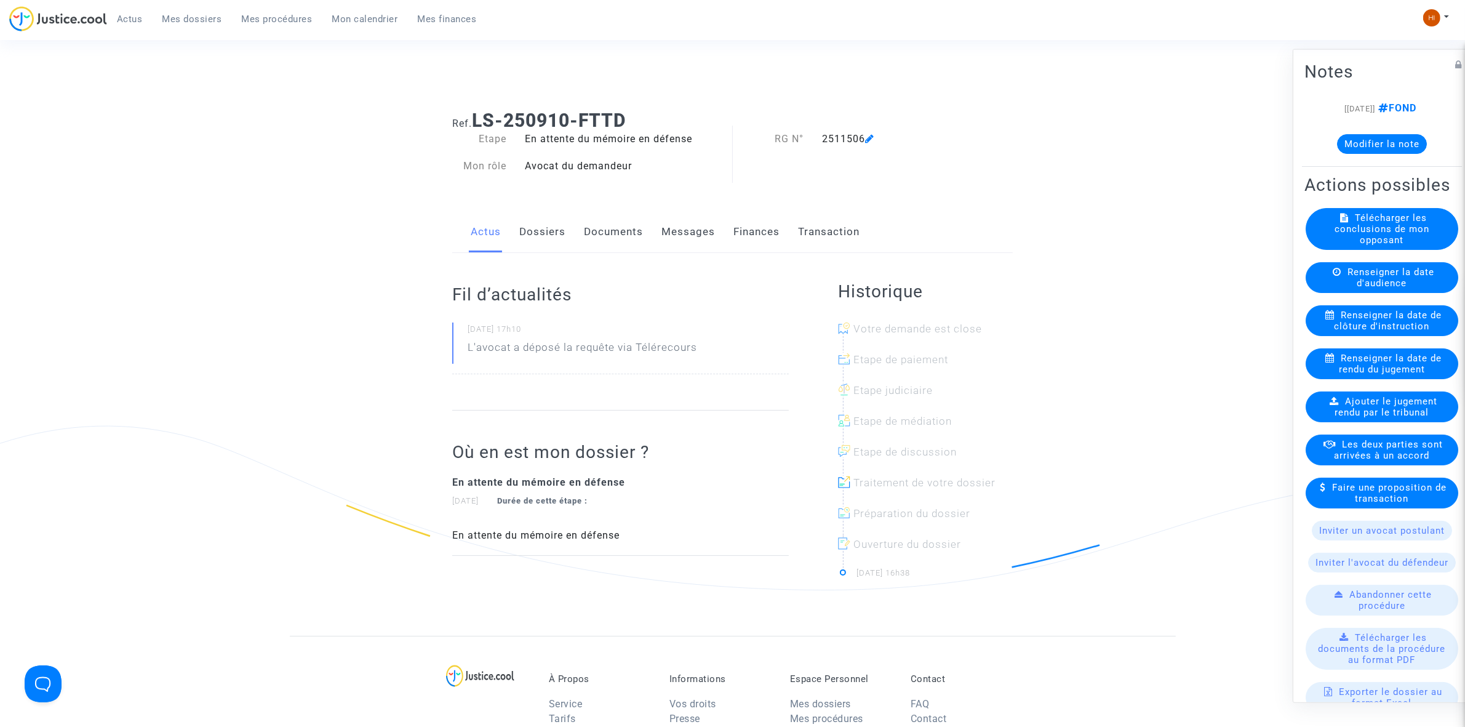
click at [610, 257] on div "Fil d’actualités 10/09/2025 - 17h10 L'avocat a déposé la requête via Télérecours" at bounding box center [620, 332] width 337 height 158
drag, startPoint x: 292, startPoint y: 20, endPoint x: 446, endPoint y: 13, distance: 154.0
click at [292, 20] on span "Mes procédures" at bounding box center [277, 19] width 71 height 11
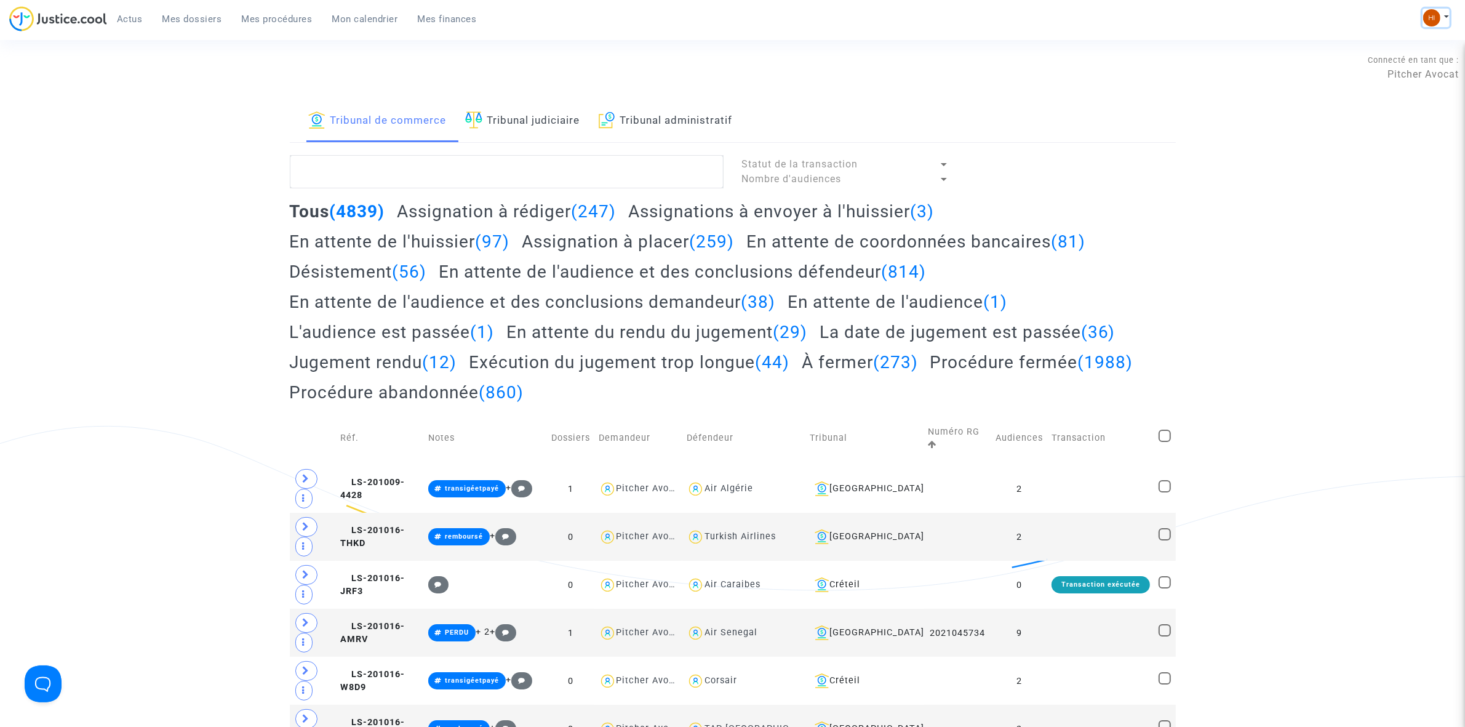
click at [1437, 12] on img at bounding box center [1431, 17] width 17 height 17
click at [1416, 58] on link "Changer de compte" at bounding box center [1387, 64] width 124 height 20
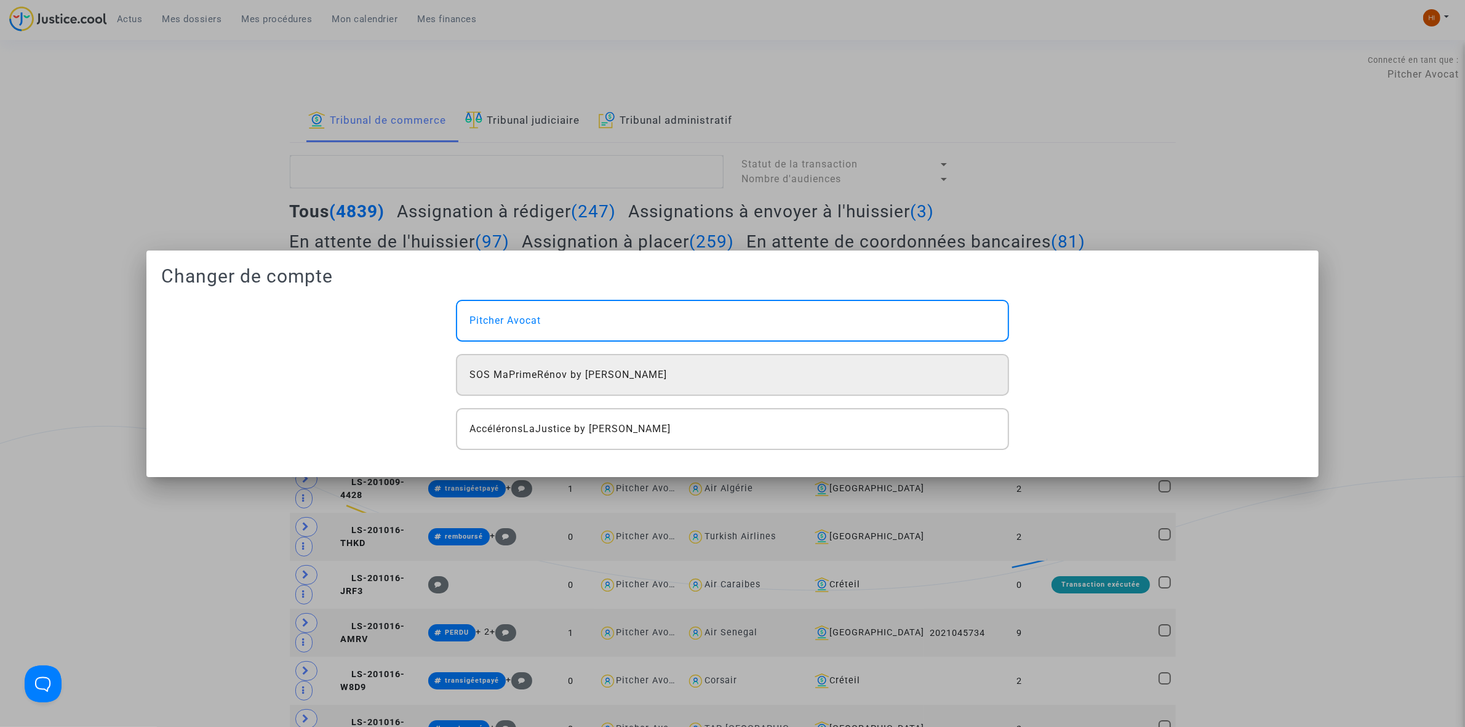
click at [644, 373] on span "SOS MaPrimeRénov by [PERSON_NAME]" at bounding box center [568, 374] width 198 height 15
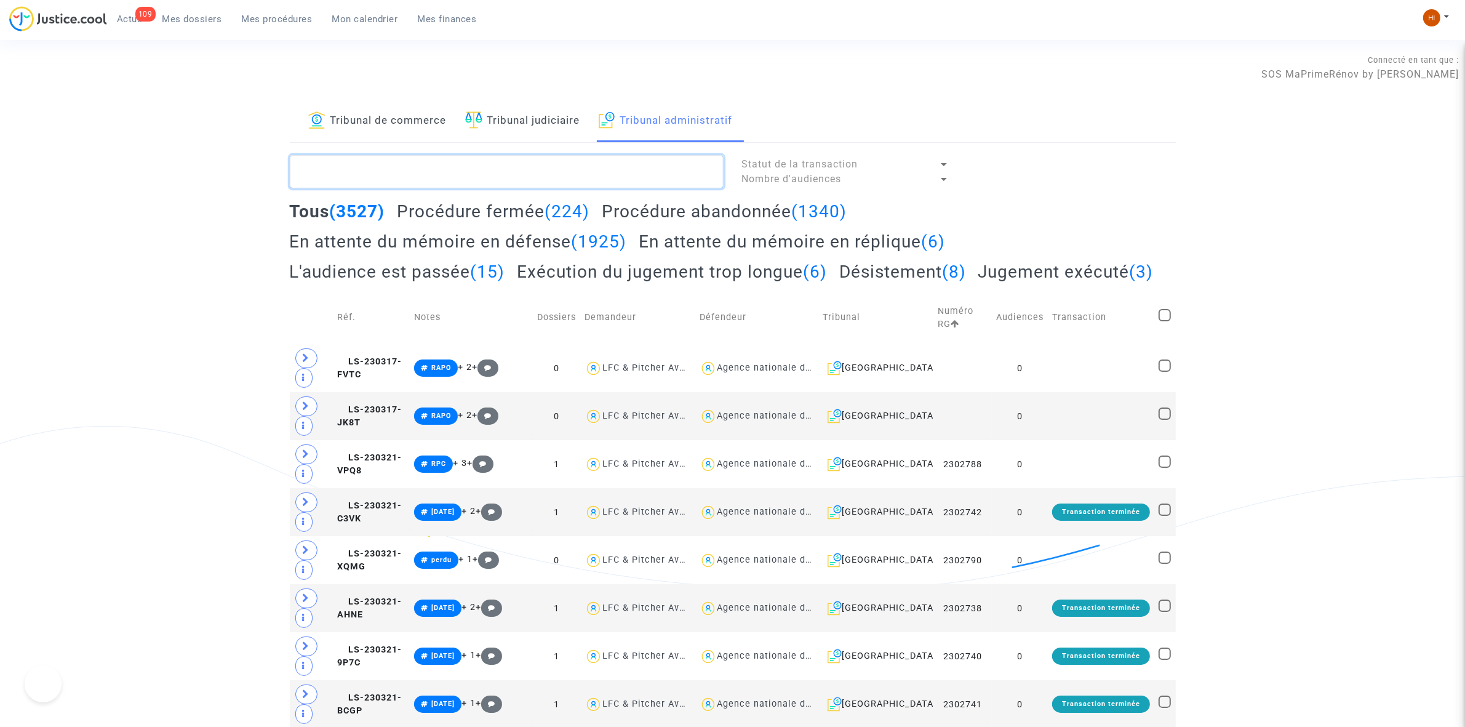
click at [642, 162] on textarea at bounding box center [507, 171] width 434 height 33
paste textarea "[PERSON_NAME]"
type textarea "[PERSON_NAME]"
